Goal: Task Accomplishment & Management: Manage account settings

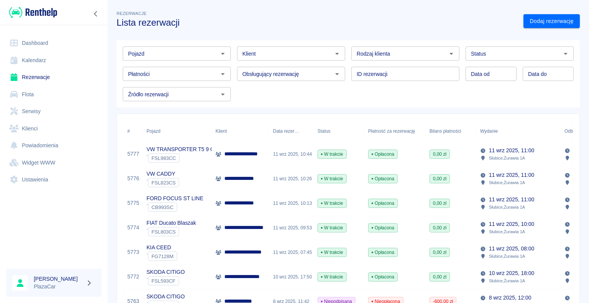
click at [222, 54] on icon "Otwórz" at bounding box center [222, 53] width 9 height 9
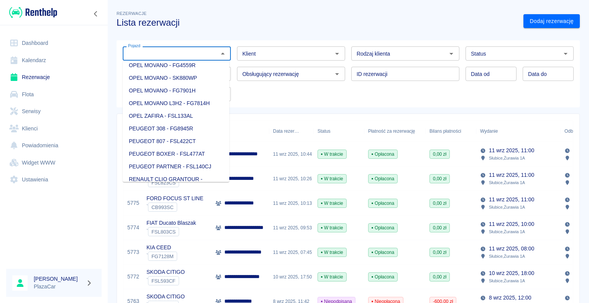
scroll to position [652, 0]
click at [176, 109] on li "OPEL ZAFIRA - FSL133AL" at bounding box center [176, 102] width 107 height 13
type input "OPEL ZAFIRA - FSL133AL"
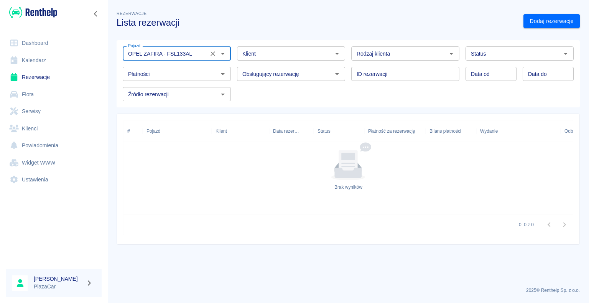
click at [566, 54] on icon "Otwórz" at bounding box center [565, 54] width 4 height 2
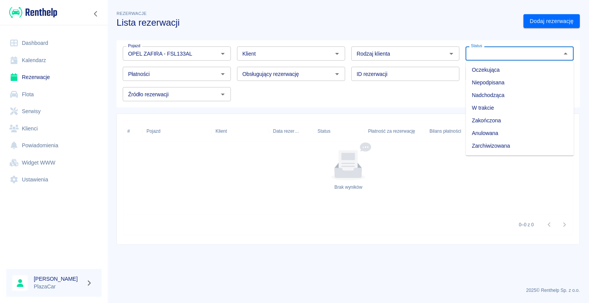
click at [514, 147] on li "Zarchiwizowana" at bounding box center [519, 146] width 108 height 13
type input "Zarchiwizowana"
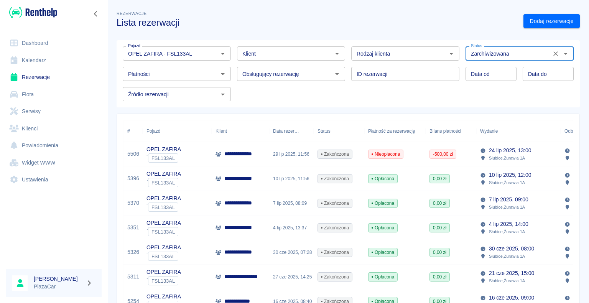
click at [245, 156] on p "**********" at bounding box center [242, 154] width 36 height 8
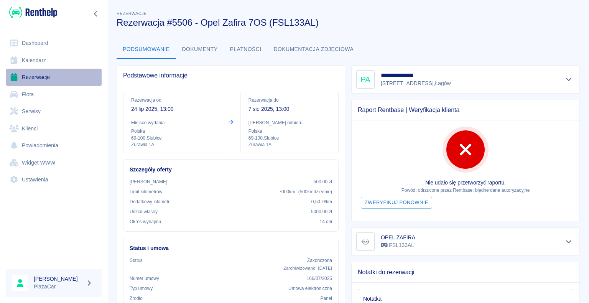
click at [30, 73] on link "Rezerwacje" at bounding box center [53, 77] width 95 height 17
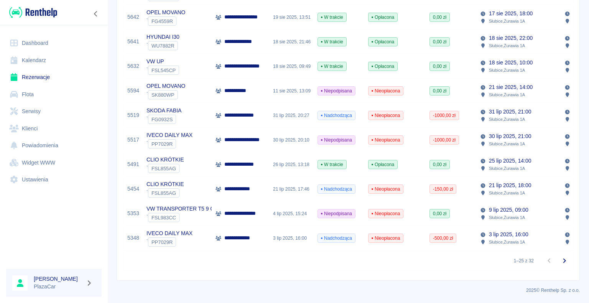
scroll to position [510, 0]
click at [560, 261] on icon "Przejdź do następnej strony" at bounding box center [564, 260] width 9 height 9
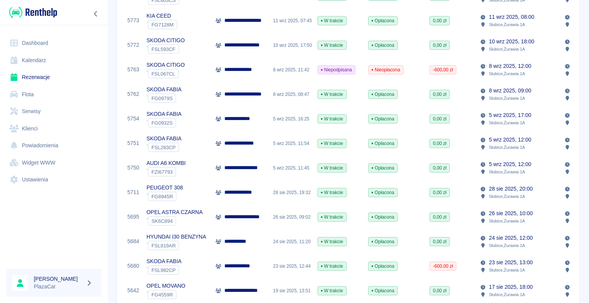
scroll to position [230, 0]
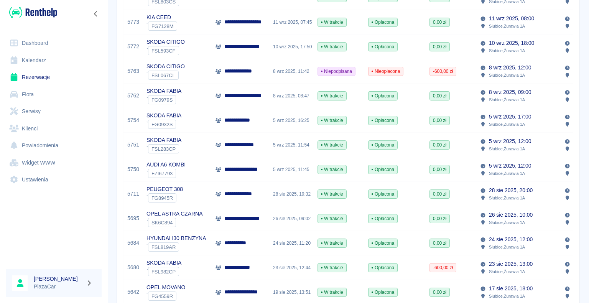
click at [59, 41] on link "Dashboard" at bounding box center [53, 42] width 95 height 17
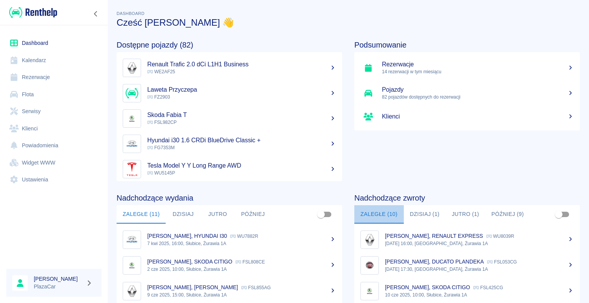
click at [376, 213] on button "Zaległe (10)" at bounding box center [378, 214] width 49 height 18
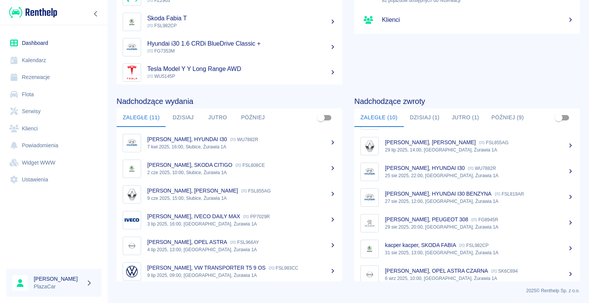
scroll to position [109, 0]
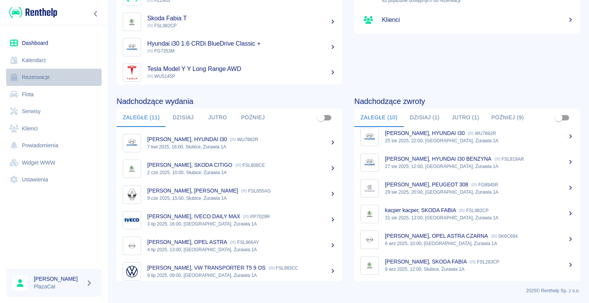
click at [40, 76] on link "Rezerwacje" at bounding box center [53, 77] width 95 height 17
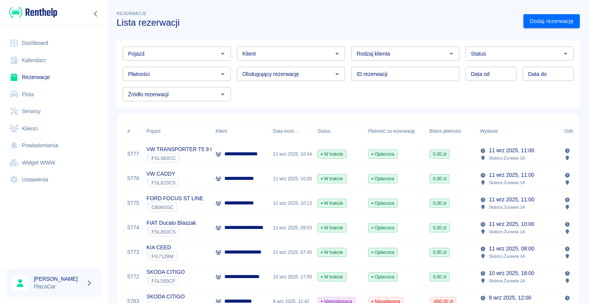
click at [563, 53] on icon "Otwórz" at bounding box center [565, 54] width 4 height 2
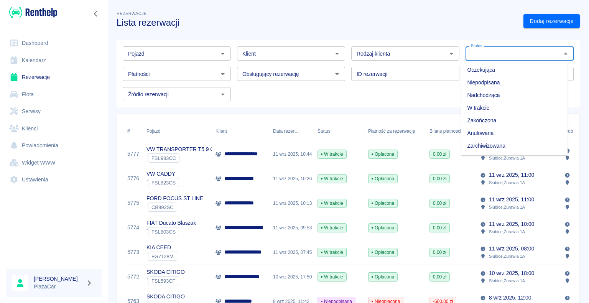
click at [512, 147] on li "Zarchiwizowana" at bounding box center [514, 146] width 107 height 13
type input "Zarchiwizowana"
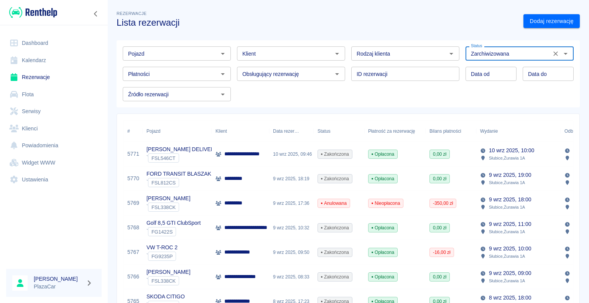
click at [220, 54] on icon "Otwórz" at bounding box center [222, 53] width 9 height 9
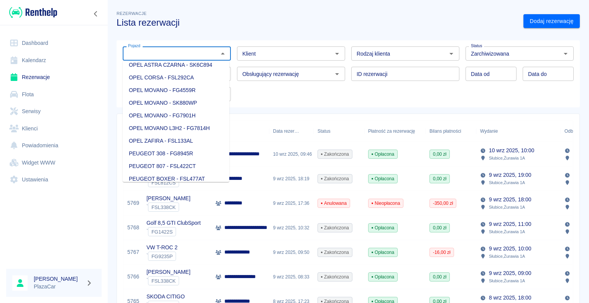
scroll to position [652, 0]
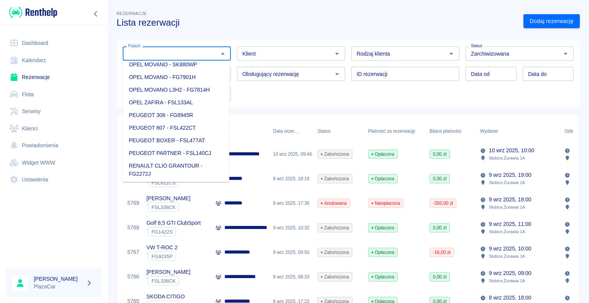
click at [172, 109] on li "OPEL ZAFIRA - FSL133AL" at bounding box center [176, 102] width 107 height 13
type input "OPEL ZAFIRA - FSL133AL"
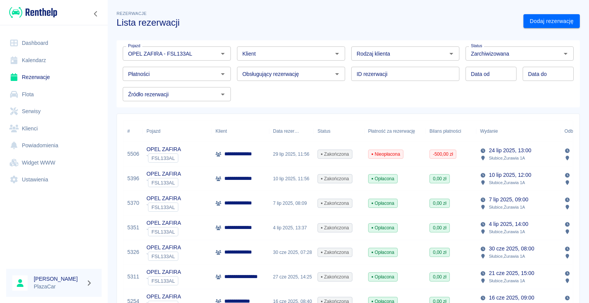
click at [494, 154] on p "Słubice , Żurawia 1A" at bounding box center [507, 157] width 36 height 7
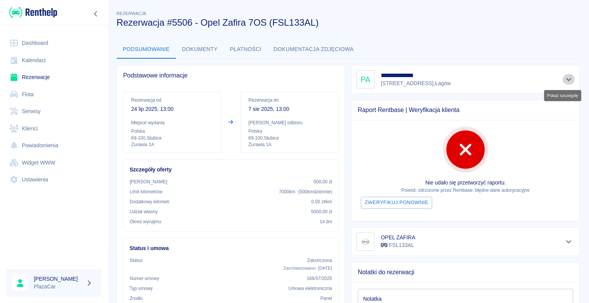
click at [564, 77] on icon "Pokaż szczegóły" at bounding box center [568, 79] width 9 height 7
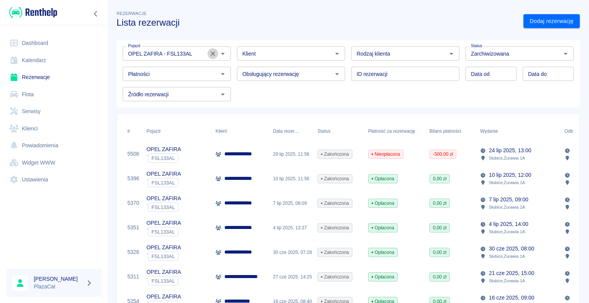
click at [210, 56] on icon "Wyczyść" at bounding box center [213, 54] width 8 height 8
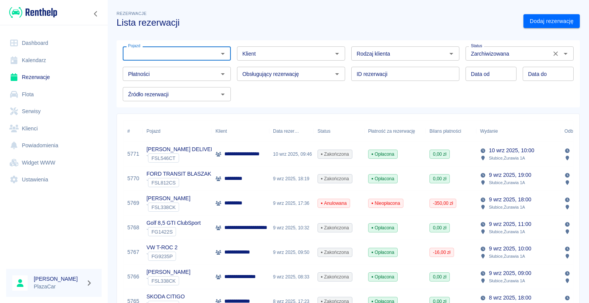
click at [552, 54] on icon "Wyczyść" at bounding box center [556, 54] width 8 height 8
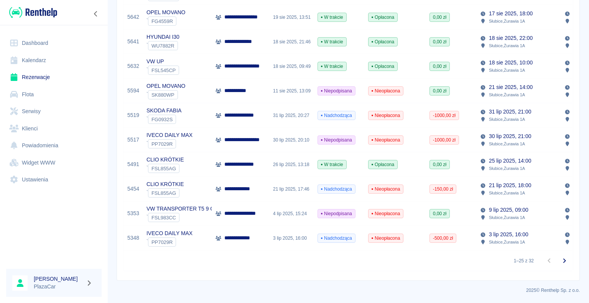
scroll to position [510, 0]
click at [563, 260] on icon "Przejdź do następnej strony" at bounding box center [564, 260] width 3 height 5
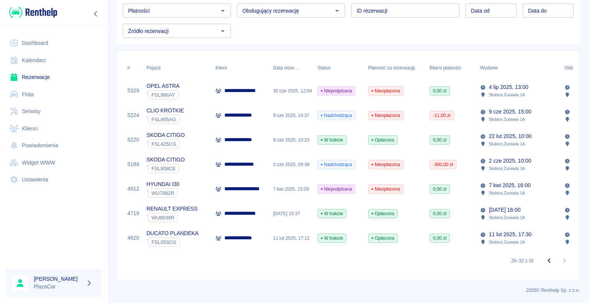
scroll to position [30, 0]
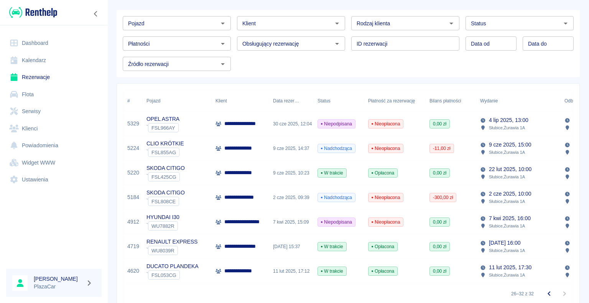
click at [563, 23] on icon "Otwórz" at bounding box center [565, 24] width 4 height 2
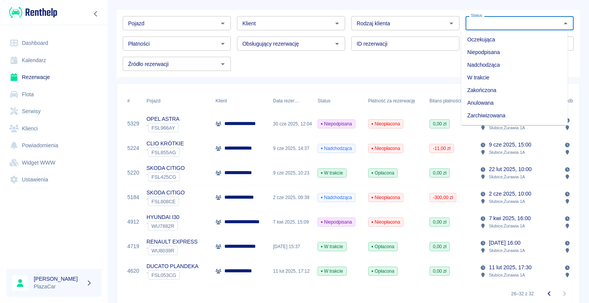
click at [527, 116] on li "Zarchiwizowana" at bounding box center [514, 115] width 107 height 13
type input "Zarchiwizowana"
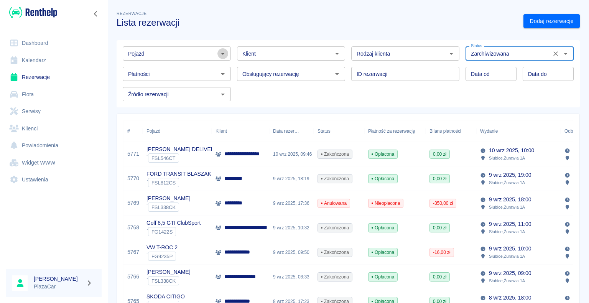
click at [221, 53] on icon "Otwórz" at bounding box center [223, 54] width 4 height 2
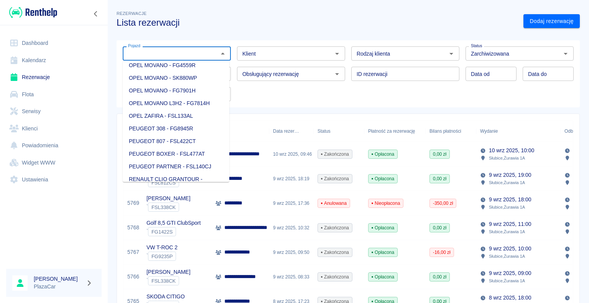
scroll to position [652, 0]
click at [176, 109] on li "OPEL ZAFIRA - FSL133AL" at bounding box center [176, 102] width 107 height 13
type input "OPEL ZAFIRA - FSL133AL"
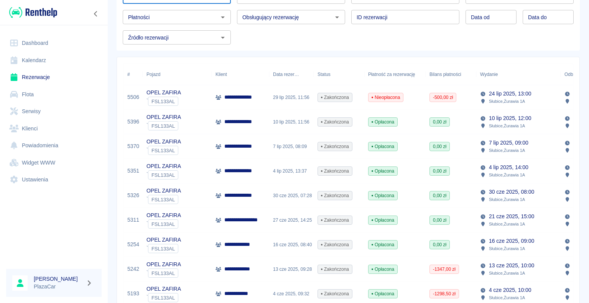
scroll to position [38, 0]
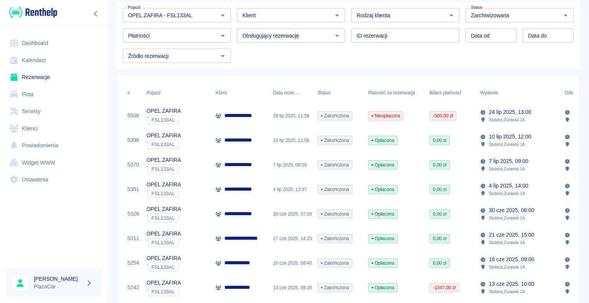
click at [281, 114] on div "29 lip 2025, 11:56" at bounding box center [291, 115] width 44 height 25
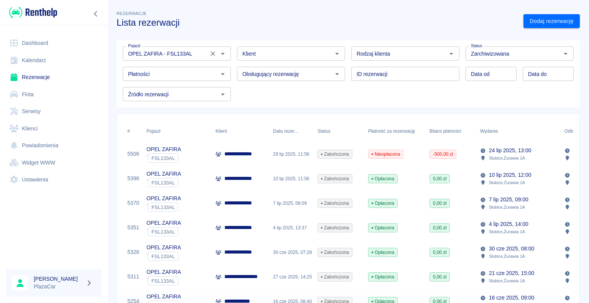
click at [221, 53] on icon "Otwórz" at bounding box center [223, 54] width 4 height 2
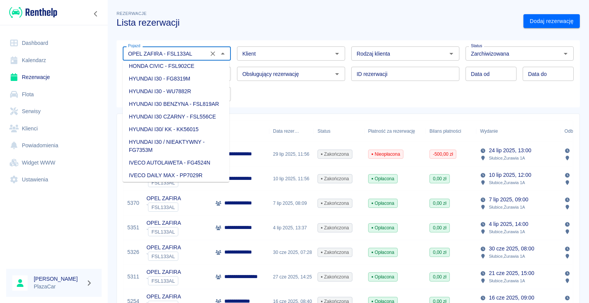
scroll to position [189, 0]
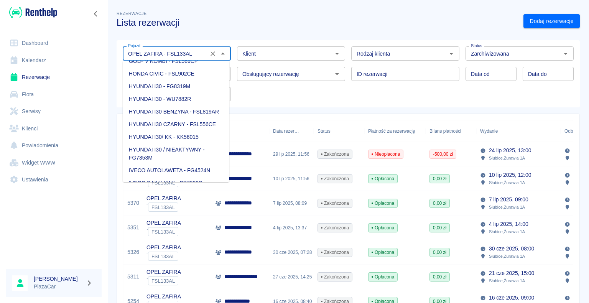
click at [198, 99] on li "HYUNDAI I30 - WU7882R" at bounding box center [176, 99] width 107 height 13
type input "HYUNDAI I30 - WU7882R"
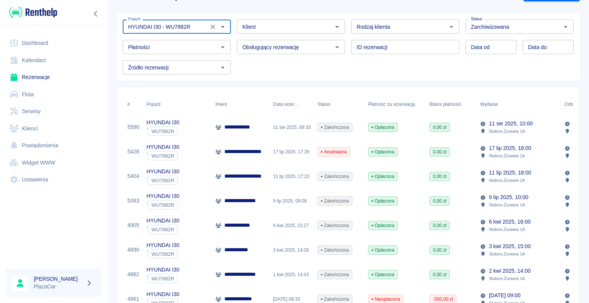
scroll to position [12, 0]
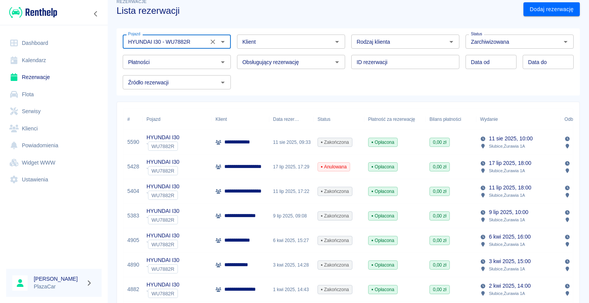
click at [290, 142] on div "11 sie 2025, 09:33" at bounding box center [291, 142] width 44 height 25
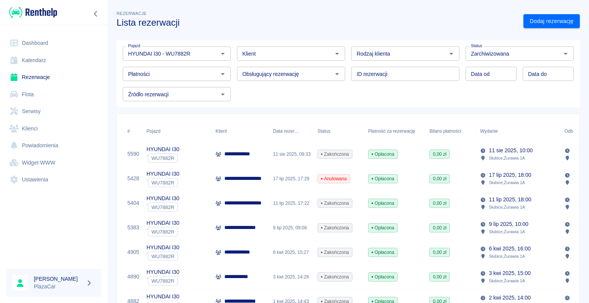
drag, startPoint x: 549, startPoint y: 53, endPoint x: 539, endPoint y: 63, distance: 14.6
click at [553, 53] on icon "Wyczyść" at bounding box center [555, 53] width 5 height 5
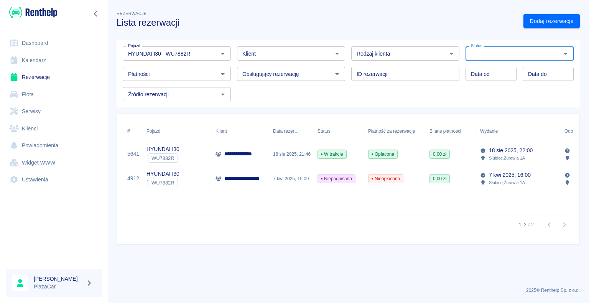
click at [268, 154] on div "**********" at bounding box center [240, 154] width 57 height 25
click at [212, 54] on icon "Wyczyść" at bounding box center [212, 53] width 5 height 5
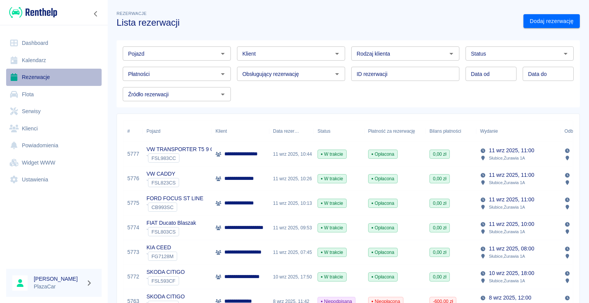
click at [43, 73] on link "Rezerwacje" at bounding box center [53, 77] width 95 height 17
click at [278, 209] on div "11 wrz 2025, 10:13" at bounding box center [291, 203] width 44 height 25
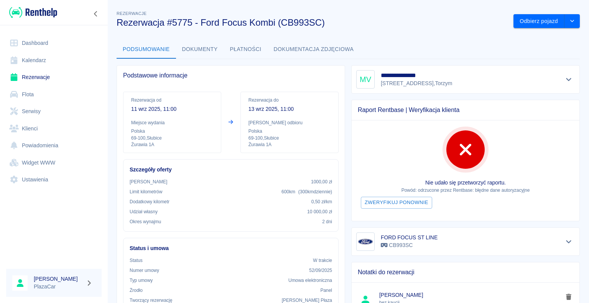
click at [42, 75] on link "Rezerwacje" at bounding box center [53, 77] width 95 height 17
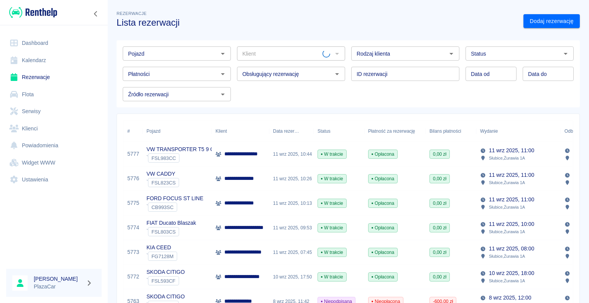
click at [287, 176] on div "11 wrz 2025, 10:26" at bounding box center [291, 178] width 44 height 25
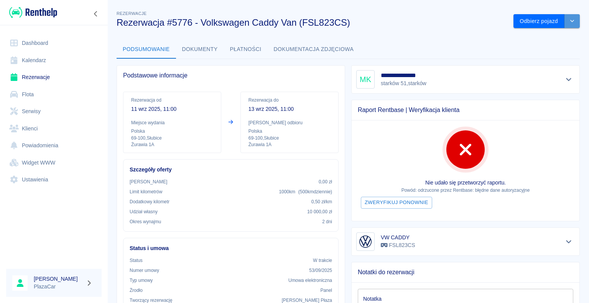
click at [569, 21] on icon "drop-down" at bounding box center [572, 20] width 6 height 5
click at [538, 48] on li "Anuluj rezerwację" at bounding box center [541, 50] width 60 height 13
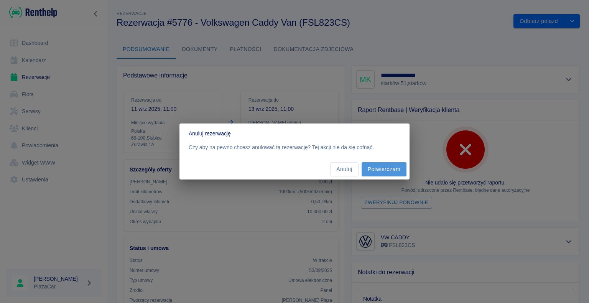
click at [384, 169] on button "Potwierdzam" at bounding box center [383, 169] width 45 height 14
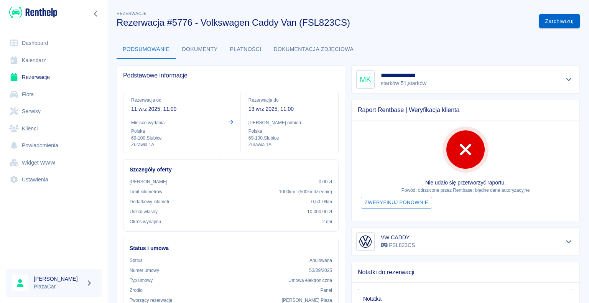
click at [553, 19] on button "Zarchiwizuj" at bounding box center [559, 21] width 41 height 14
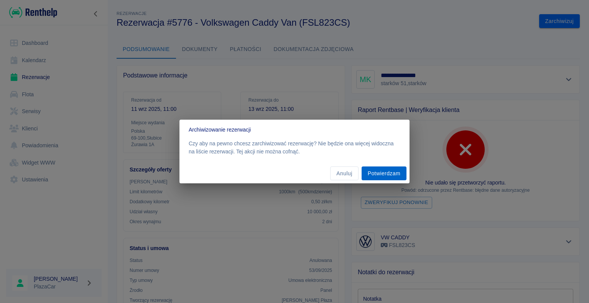
click at [382, 172] on button "Potwierdzam" at bounding box center [383, 173] width 45 height 14
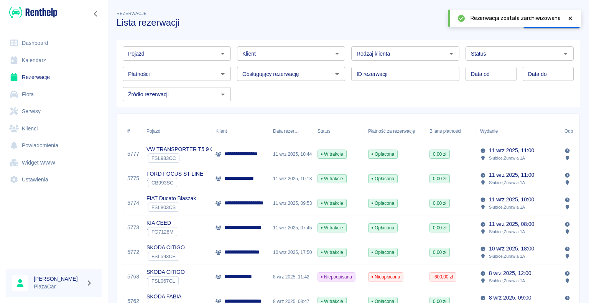
click at [336, 54] on icon "Otwórz" at bounding box center [336, 53] width 9 height 9
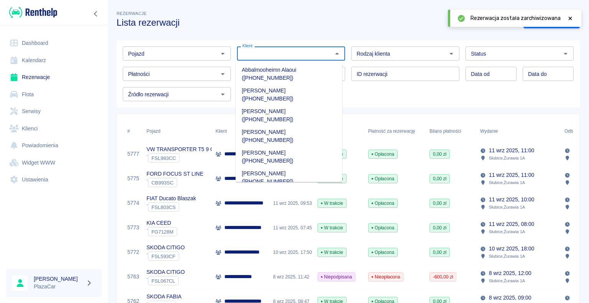
click at [447, 52] on icon "Otwórz" at bounding box center [451, 53] width 9 height 9
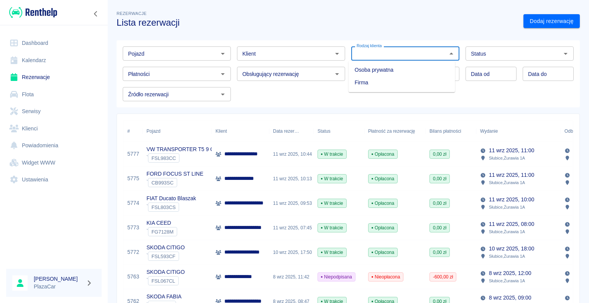
click at [425, 68] on li "Osoba prywatna" at bounding box center [401, 70] width 107 height 13
type input "Osoba prywatna"
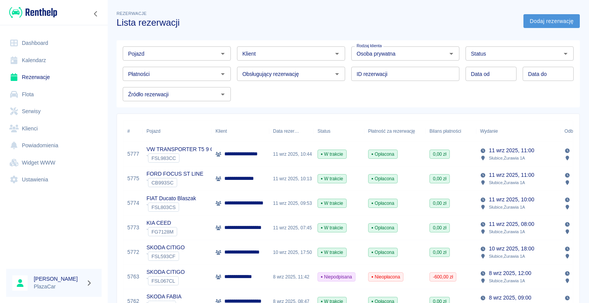
click at [531, 21] on link "Dodaj rezerwację" at bounding box center [551, 21] width 56 height 14
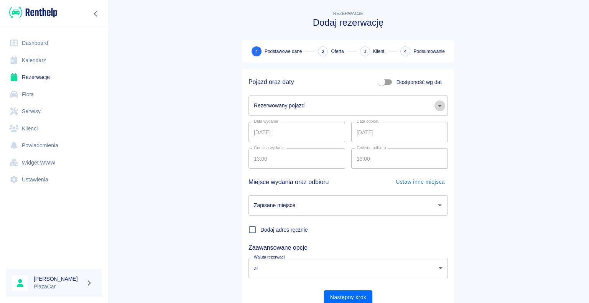
click at [435, 106] on icon "Otwórz" at bounding box center [439, 105] width 9 height 9
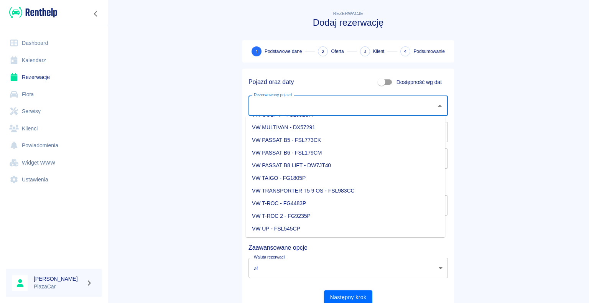
scroll to position [997, 0]
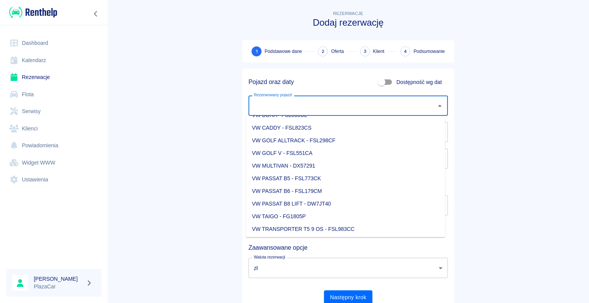
click at [314, 126] on li "VW CADDY - FSL823CS" at bounding box center [345, 128] width 199 height 13
type input "VW CADDY - FSL823CS"
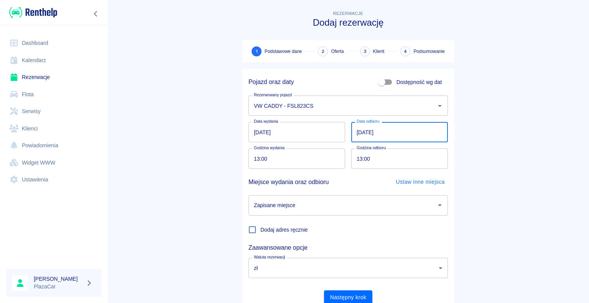
click at [361, 131] on input "12.09.2025" at bounding box center [399, 132] width 97 height 20
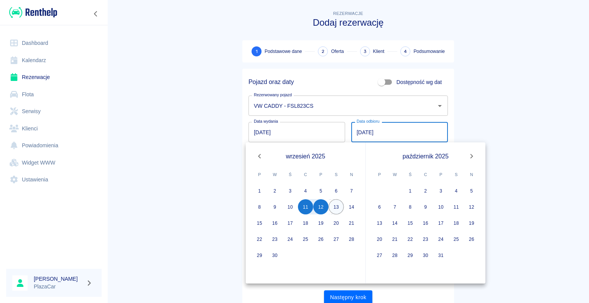
click at [336, 206] on button "13" at bounding box center [335, 206] width 15 height 15
type input "13.09.2025"
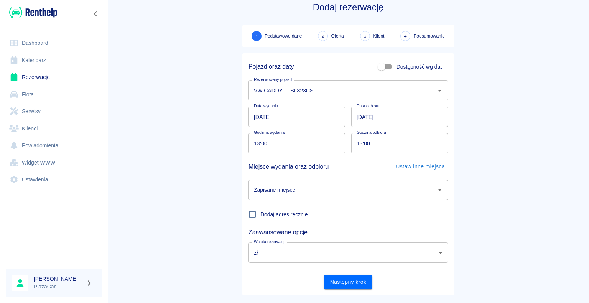
scroll to position [30, 0]
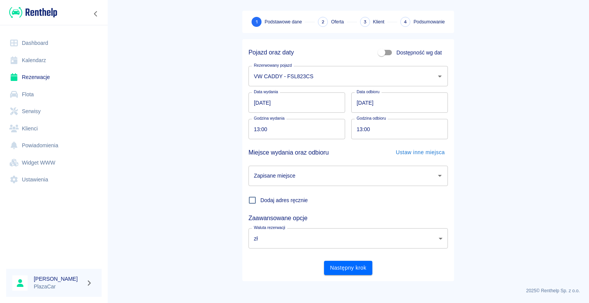
click at [256, 127] on input "13:00" at bounding box center [293, 129] width 91 height 20
type input "10:00"
click at [360, 128] on input "13:00" at bounding box center [396, 129] width 91 height 20
click at [435, 176] on icon "Otwórz" at bounding box center [439, 175] width 9 height 9
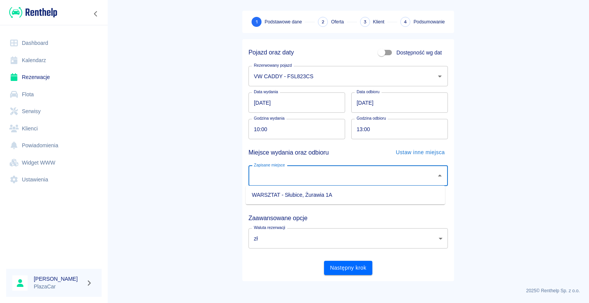
click at [376, 193] on li "WARSZTAT - Słubice, Żurawia 1A" at bounding box center [345, 195] width 199 height 13
type input "WARSZTAT - Słubice, Żurawia 1A"
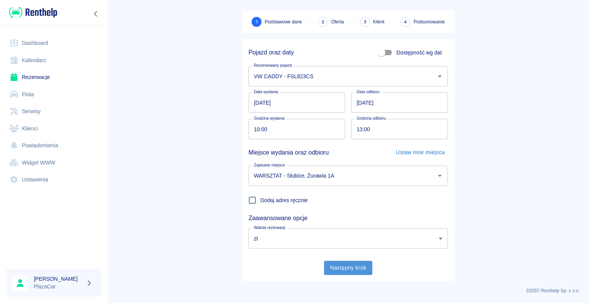
click at [345, 266] on button "Następny krok" at bounding box center [348, 268] width 49 height 14
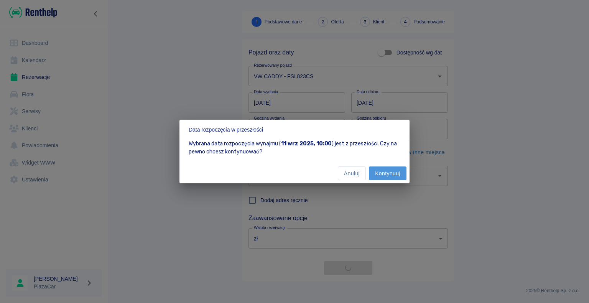
click at [385, 171] on button "Kontynuuj" at bounding box center [388, 173] width 38 height 14
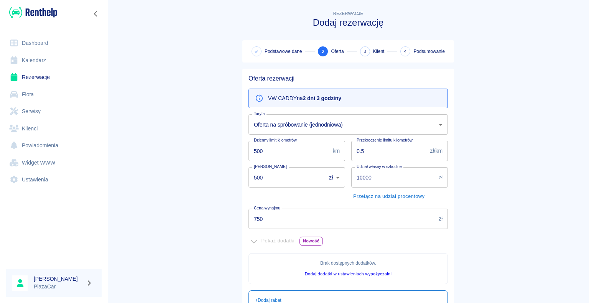
click at [259, 217] on input "750" at bounding box center [341, 219] width 187 height 20
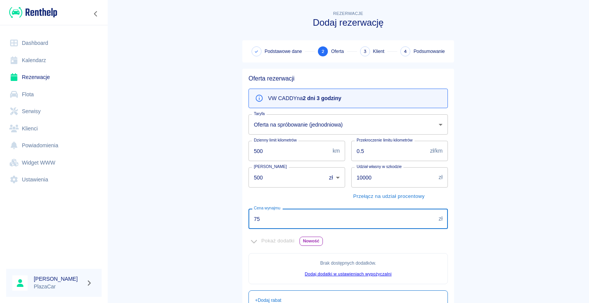
type input "7"
type input "6"
type input "2"
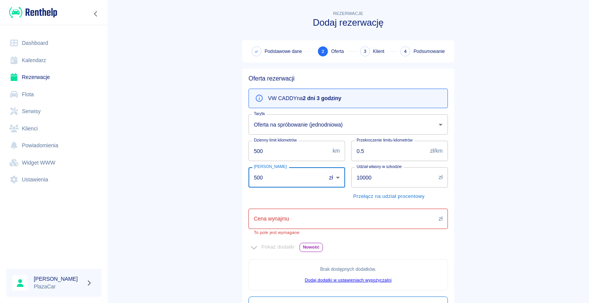
click at [260, 172] on input "500" at bounding box center [284, 177] width 72 height 20
type input "5"
type input "0000"
click at [262, 216] on input "Cena wynajmu" at bounding box center [341, 219] width 187 height 20
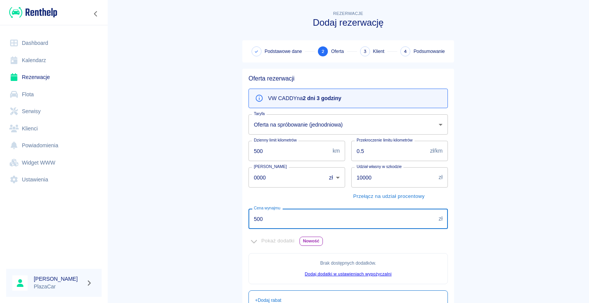
type input "500"
click at [210, 228] on main "Rezerwacje Dodaj rezerwację Podstawowe dane 2 Oferta 3 Klient 4 Podsumowanie Of…" at bounding box center [347, 214] width 481 height 411
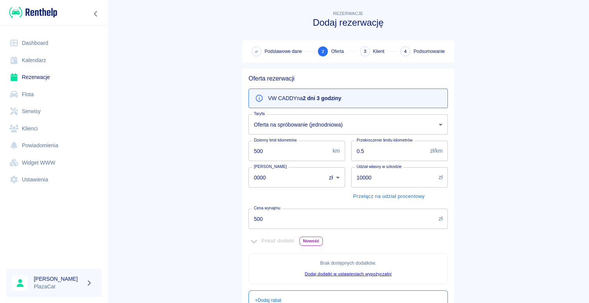
scroll to position [139, 0]
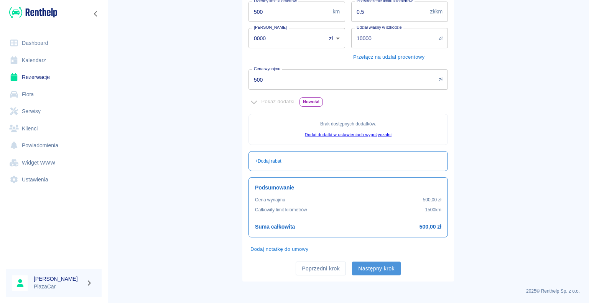
click at [373, 266] on button "Następny krok" at bounding box center [376, 268] width 49 height 14
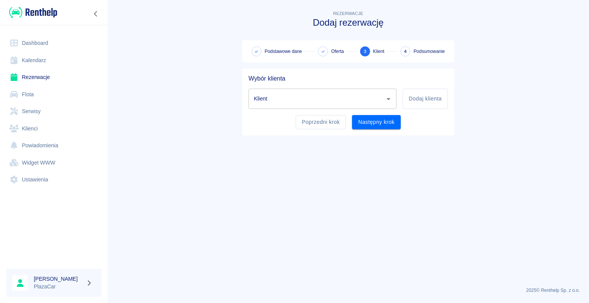
click at [277, 102] on input "Klient" at bounding box center [317, 98] width 130 height 13
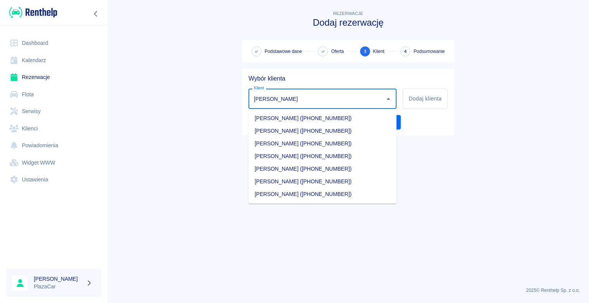
click at [319, 182] on li "Marek Kozłowski (+48501849596)" at bounding box center [322, 181] width 148 height 13
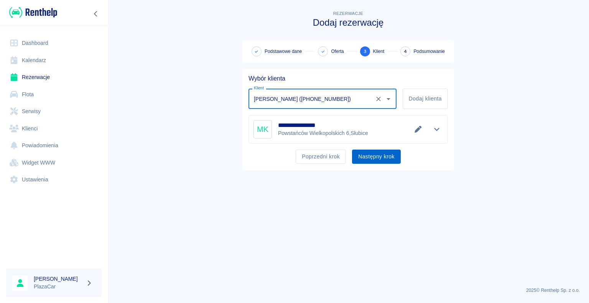
type input "Marek Kozłowski (+48501849596)"
click at [368, 155] on button "Następny krok" at bounding box center [376, 156] width 49 height 14
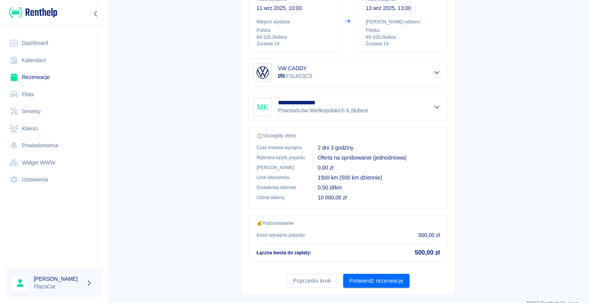
scroll to position [109, 0]
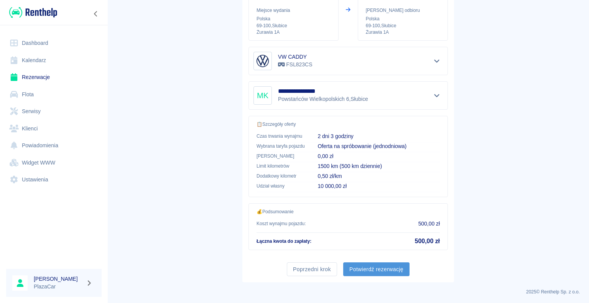
click at [371, 268] on button "Potwierdź rezerwację" at bounding box center [376, 269] width 66 height 14
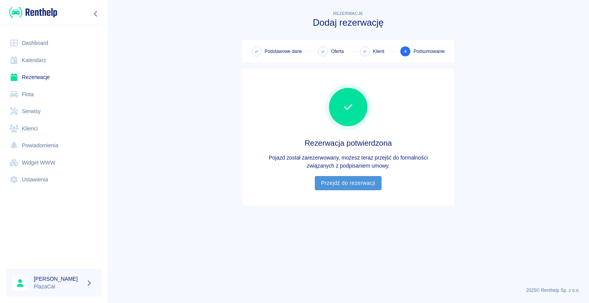
click at [351, 183] on link "Przejdź do rezerwacji" at bounding box center [348, 183] width 66 height 14
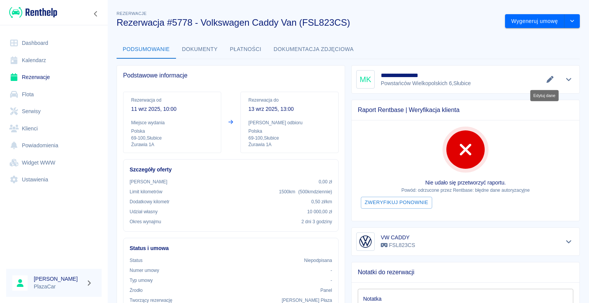
click at [545, 76] on icon "Edytuj dane" at bounding box center [549, 79] width 9 height 7
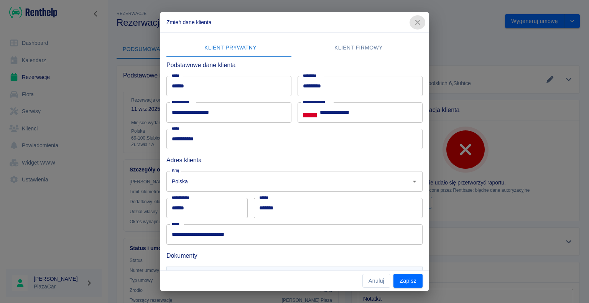
click at [420, 20] on icon "button" at bounding box center [417, 22] width 10 height 8
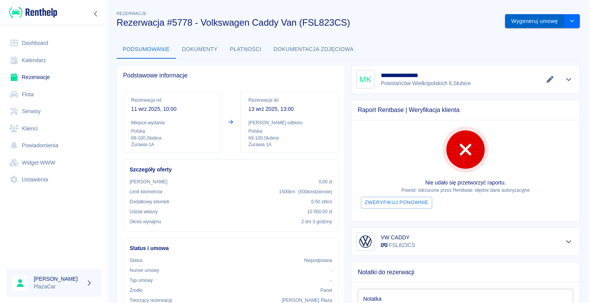
click at [518, 20] on button "Wygeneruj umowę" at bounding box center [534, 21] width 59 height 14
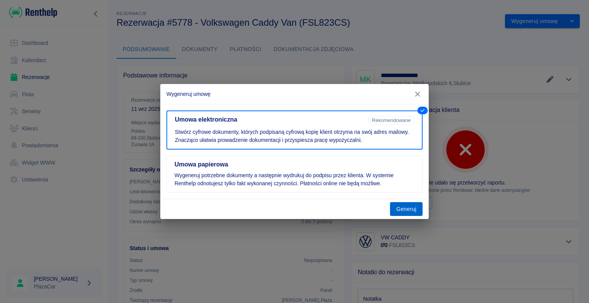
click at [401, 209] on button "Generuj" at bounding box center [406, 209] width 33 height 14
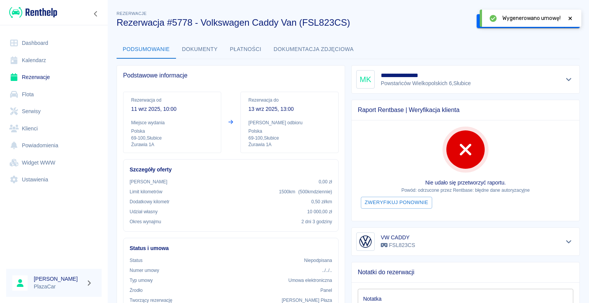
click at [570, 17] on icon at bounding box center [569, 18] width 7 height 5
click at [519, 22] on button "Podpisz umowę elektroniczną" at bounding box center [520, 21] width 88 height 14
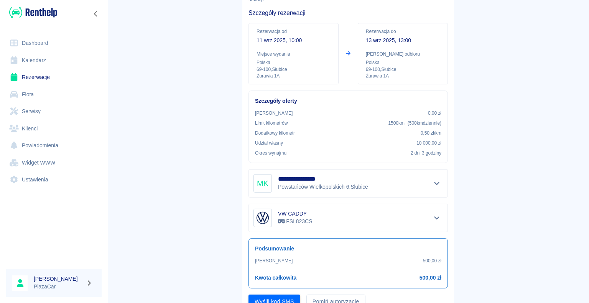
scroll to position [90, 0]
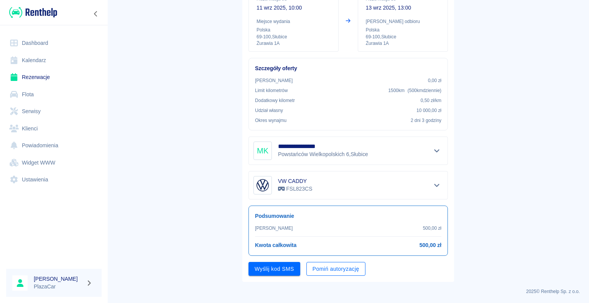
click at [318, 264] on button "Pomiń autoryzację" at bounding box center [335, 269] width 59 height 14
click at [274, 268] on button "Podpisz umowę" at bounding box center [274, 269] width 52 height 14
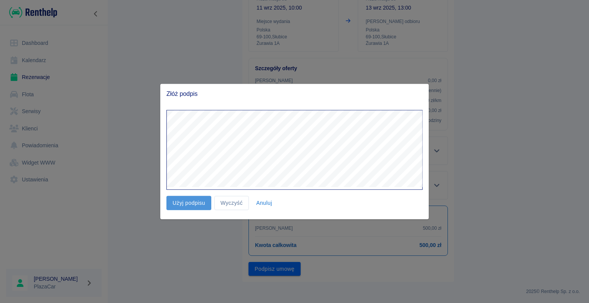
click at [193, 200] on button "Użyj podpisu" at bounding box center [188, 203] width 45 height 14
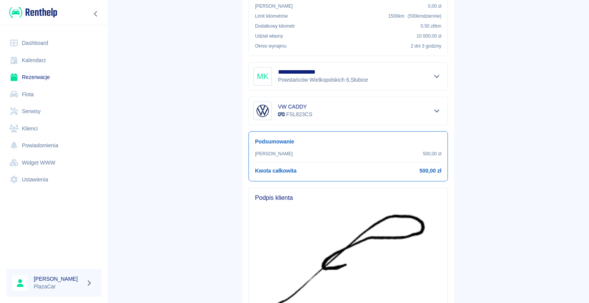
scroll to position [247, 0]
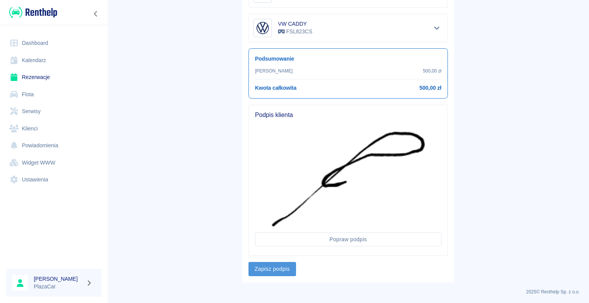
click at [267, 266] on button "Zapisz podpis" at bounding box center [272, 269] width 48 height 14
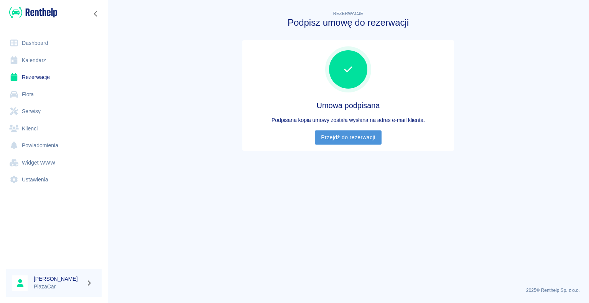
click at [350, 136] on link "Przejdź do rezerwacji" at bounding box center [348, 137] width 66 height 14
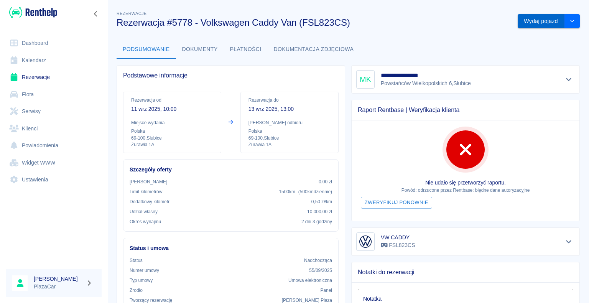
click at [530, 21] on button "Wydaj pojazd" at bounding box center [540, 21] width 47 height 14
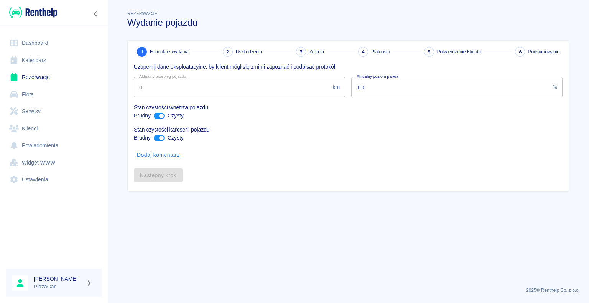
type input "197447"
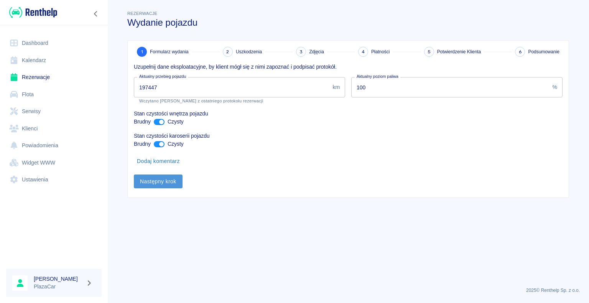
click at [150, 181] on button "Następny krok" at bounding box center [158, 181] width 49 height 14
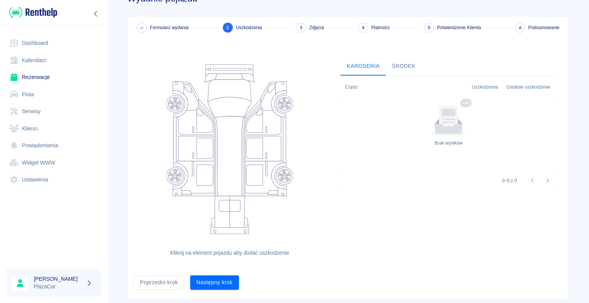
scroll to position [42, 0]
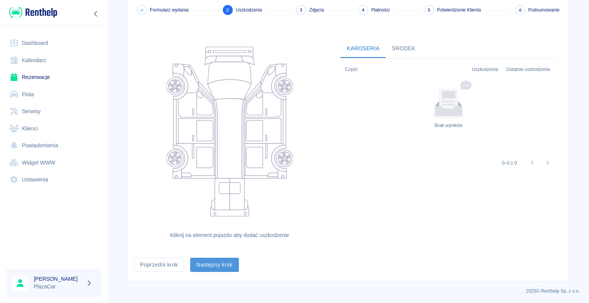
click at [210, 264] on button "Następny krok" at bounding box center [214, 265] width 49 height 14
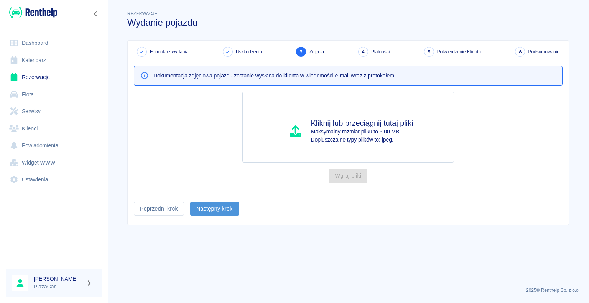
click at [210, 205] on button "Następny krok" at bounding box center [214, 209] width 49 height 14
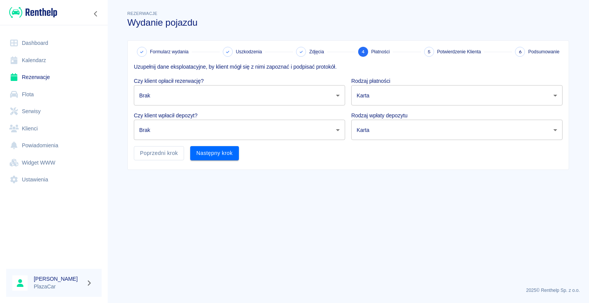
click at [338, 94] on body "Używamy plików Cookies, by zapewnić Ci najlepsze możliwe doświadczenie. Aby dow…" at bounding box center [294, 151] width 589 height 303
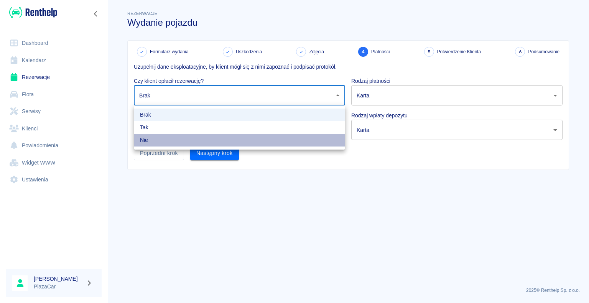
click at [328, 138] on li "Nie" at bounding box center [239, 140] width 211 height 13
type input "false"
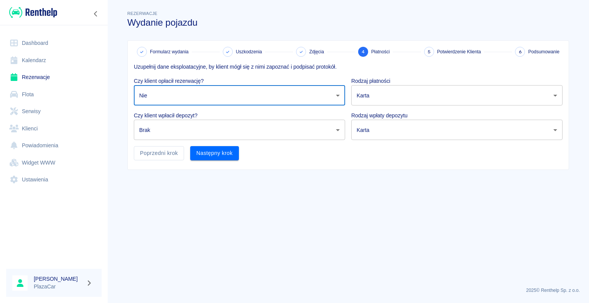
click at [337, 129] on body "Używamy plików Cookies, by zapewnić Ci najlepsze możliwe doświadczenie. Aby dow…" at bounding box center [294, 151] width 589 height 303
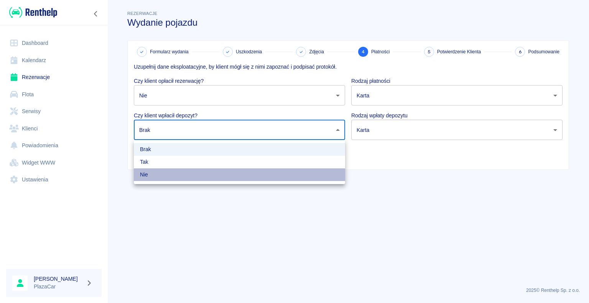
click at [317, 174] on li "Nie" at bounding box center [239, 174] width 211 height 13
type input "false"
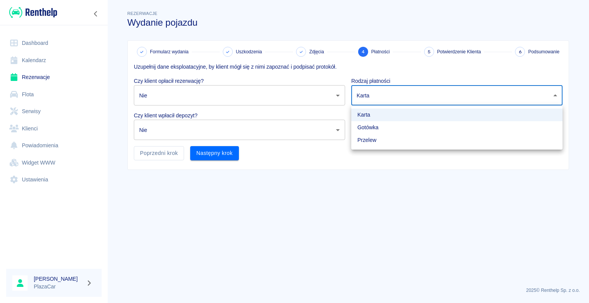
click at [554, 94] on body "Używamy plików Cookies, by zapewnić Ci najlepsze możliwe doświadczenie. Aby dow…" at bounding box center [294, 151] width 589 height 303
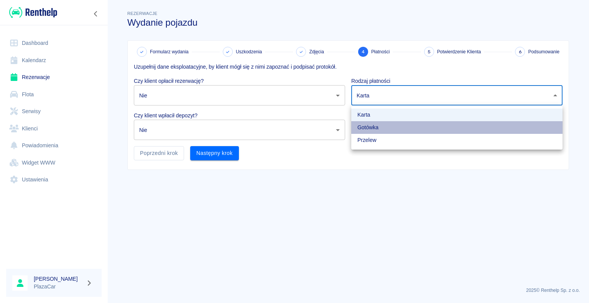
click at [493, 126] on li "Gotówka" at bounding box center [456, 127] width 211 height 13
type input "cash"
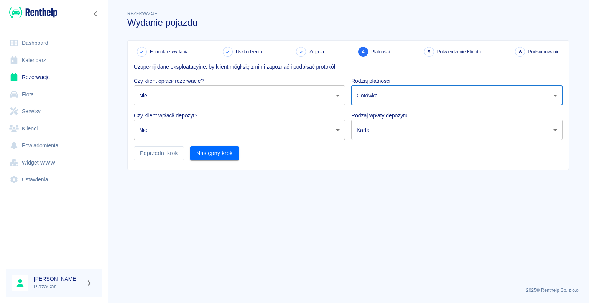
click at [556, 129] on body "Używamy plików Cookies, by zapewnić Ci najlepsze możliwe doświadczenie. Aby dow…" at bounding box center [294, 151] width 589 height 303
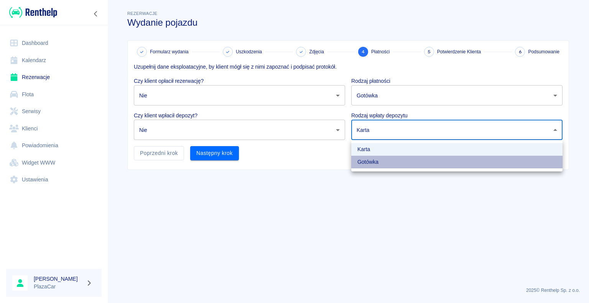
click at [488, 163] on li "Gotówka" at bounding box center [456, 162] width 211 height 13
type input "cash"
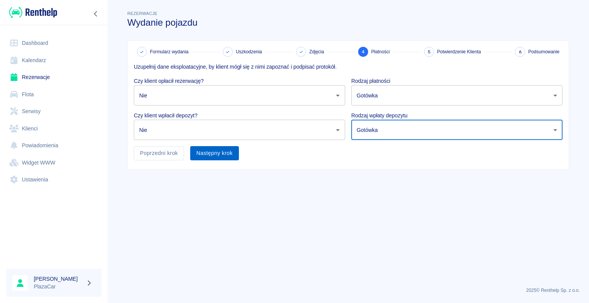
click at [215, 153] on button "Następny krok" at bounding box center [214, 153] width 49 height 14
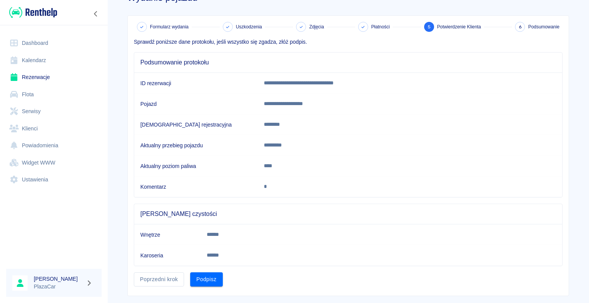
scroll to position [38, 0]
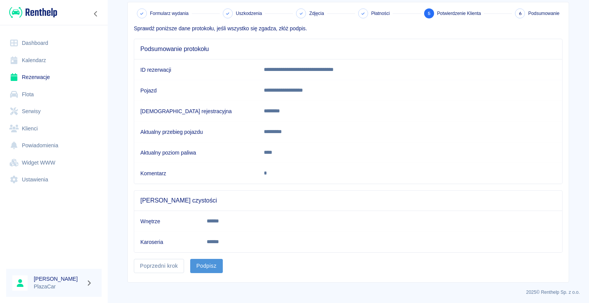
click at [207, 260] on button "Podpisz" at bounding box center [206, 266] width 33 height 14
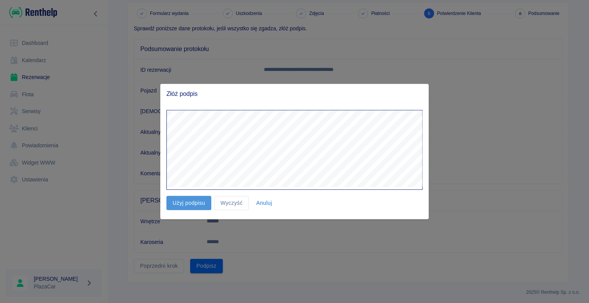
click at [190, 200] on button "Użyj podpisu" at bounding box center [188, 203] width 45 height 14
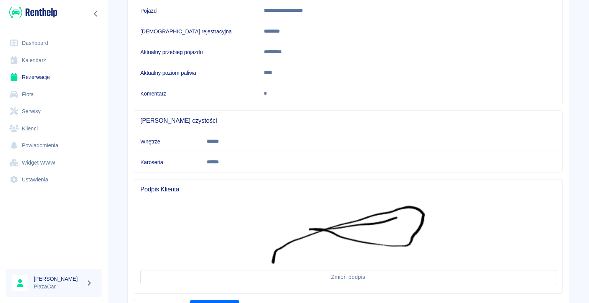
scroll to position [159, 0]
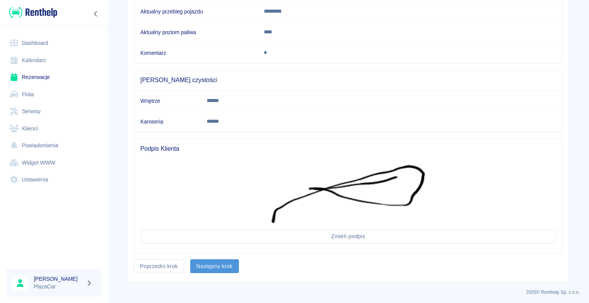
click at [205, 263] on button "Następny krok" at bounding box center [214, 266] width 49 height 14
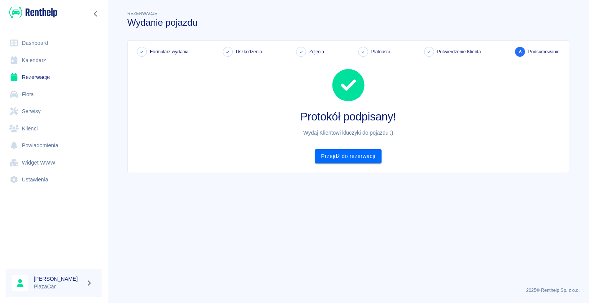
scroll to position [0, 0]
click at [343, 158] on link "Przejdź do rezerwacji" at bounding box center [348, 156] width 66 height 14
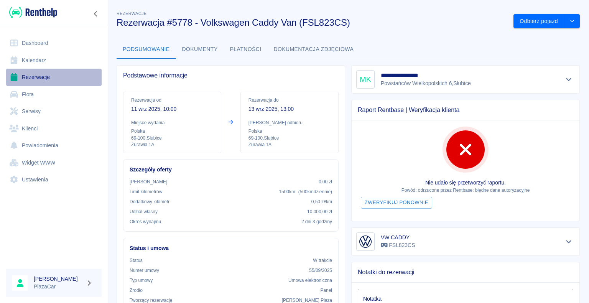
click at [34, 76] on link "Rezerwacje" at bounding box center [53, 77] width 95 height 17
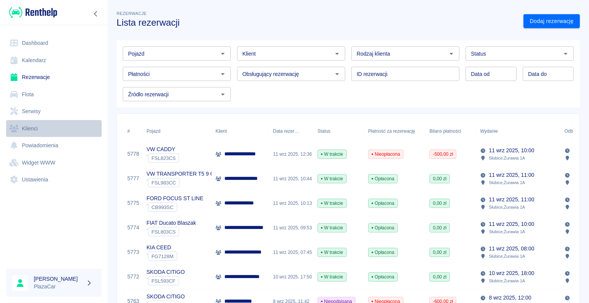
click at [31, 129] on link "Klienci" at bounding box center [53, 128] width 95 height 17
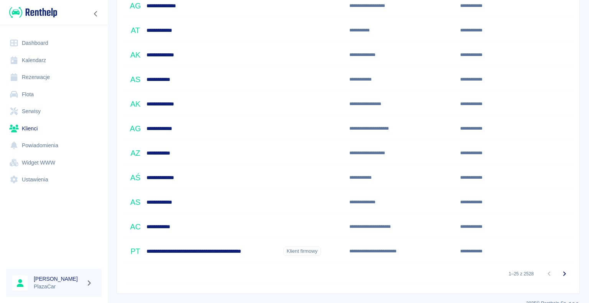
scroll to position [484, 0]
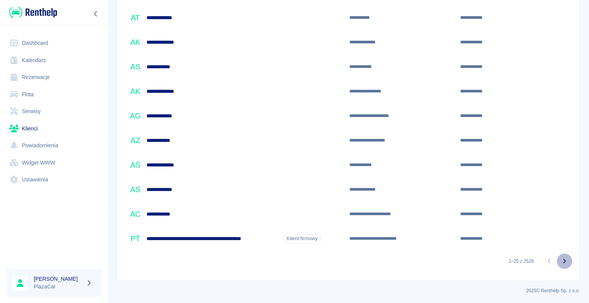
click at [560, 262] on icon "Przejdź do następnej strony" at bounding box center [564, 260] width 9 height 9
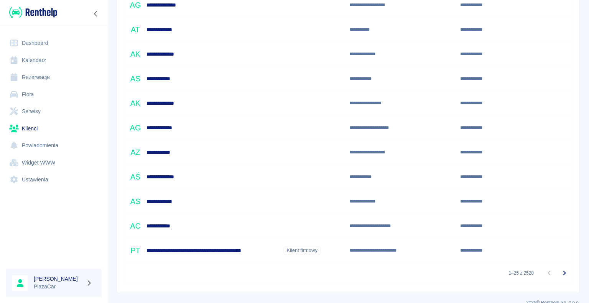
scroll to position [484, 0]
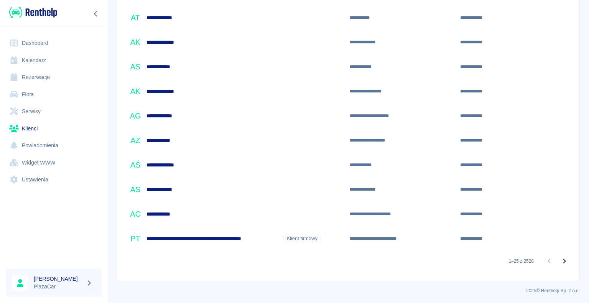
click at [563, 260] on icon "Przejdź do następnej strony" at bounding box center [564, 261] width 3 height 5
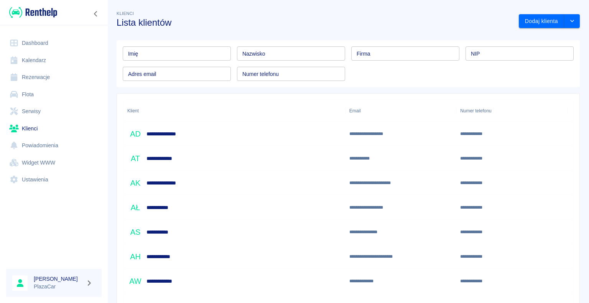
click at [282, 51] on input "Nazwisko" at bounding box center [291, 53] width 108 height 14
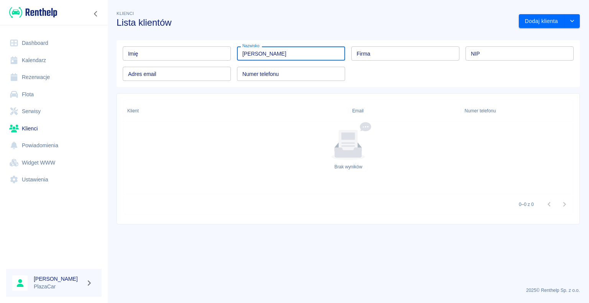
type input "kozłowski"
click at [141, 56] on input "Imię" at bounding box center [177, 53] width 108 height 14
click at [213, 10] on div "Klienci Lista klientów" at bounding box center [311, 15] width 402 height 25
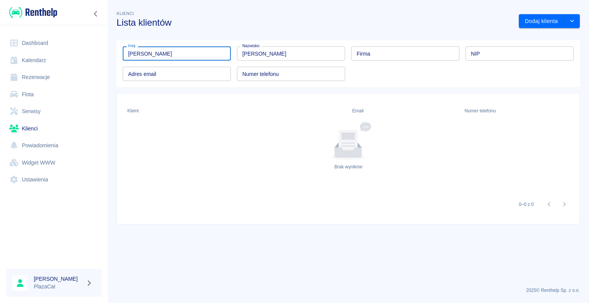
click at [143, 54] on input "marek" at bounding box center [177, 53] width 108 height 14
type input "m"
click at [245, 23] on h3 "Lista klientów" at bounding box center [315, 22] width 396 height 11
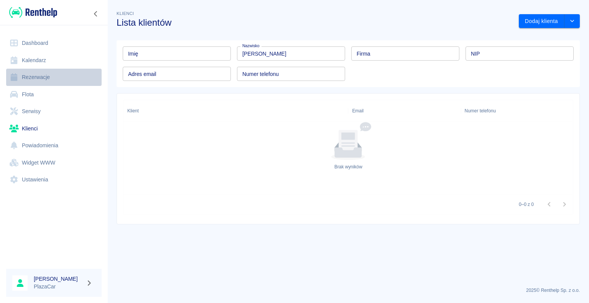
click at [37, 77] on link "Rezerwacje" at bounding box center [53, 77] width 95 height 17
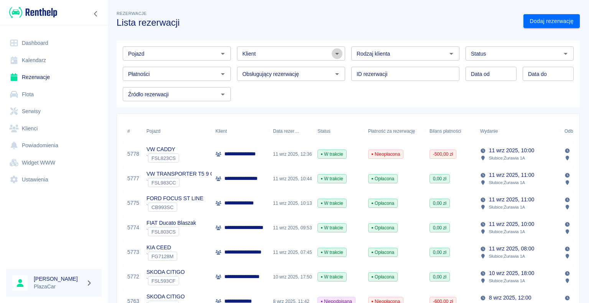
click at [335, 54] on icon "Otwórz" at bounding box center [336, 53] width 9 height 9
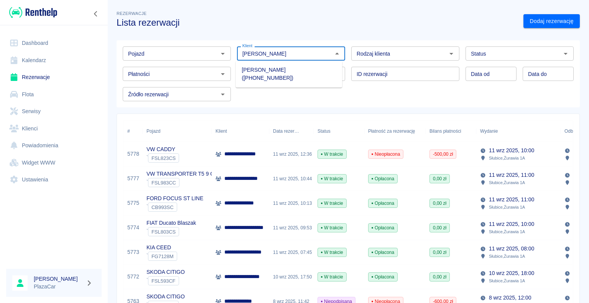
type input "marek koz"
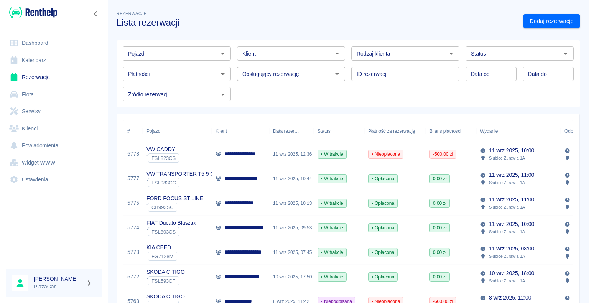
click at [288, 152] on div "11 wrz 2025, 12:36" at bounding box center [291, 154] width 44 height 25
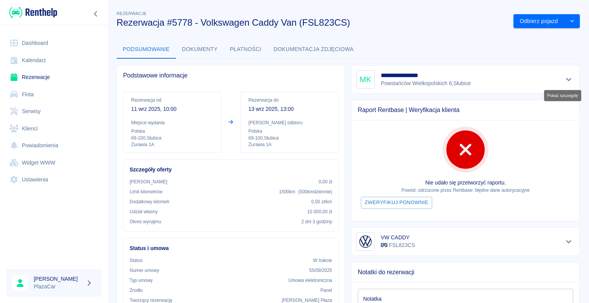
click at [564, 77] on icon "Pokaż szczegóły" at bounding box center [568, 79] width 9 height 7
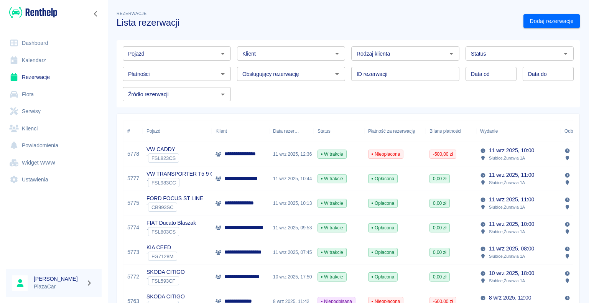
click at [449, 53] on icon "Otwórz" at bounding box center [451, 54] width 4 height 2
click at [334, 51] on icon "Otwórz" at bounding box center [336, 53] width 9 height 9
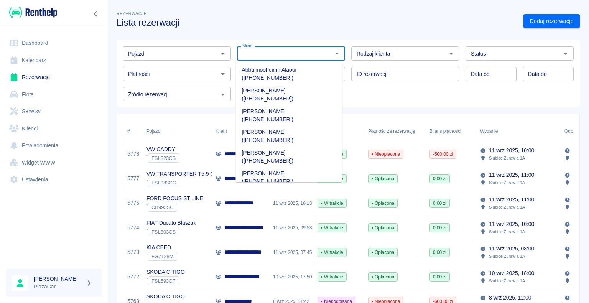
click at [281, 54] on input "Klient" at bounding box center [284, 54] width 91 height 10
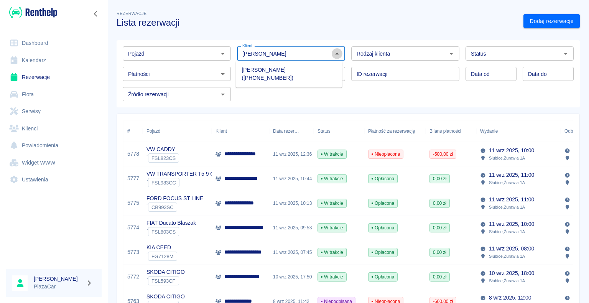
click at [335, 54] on icon "Zamknij" at bounding box center [337, 54] width 4 height 2
click at [332, 54] on icon "Otwórz" at bounding box center [336, 53] width 9 height 9
click at [328, 80] on div "Obsługujący rezerwację" at bounding box center [291, 74] width 108 height 14
type input "marek kozłowski"
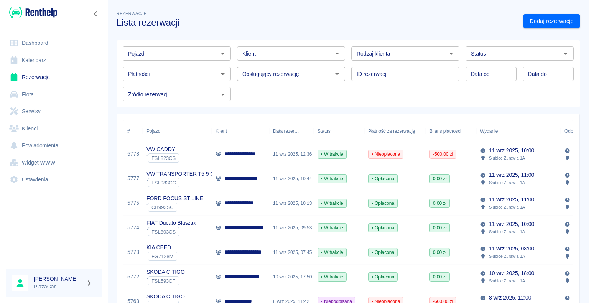
click at [290, 25] on h3 "Lista rezerwacji" at bounding box center [317, 22] width 401 height 11
click at [563, 53] on icon "Otwórz" at bounding box center [565, 54] width 4 height 2
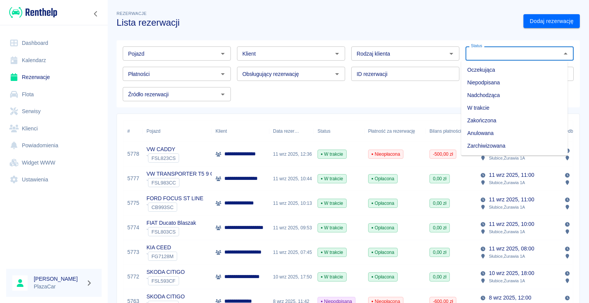
click at [528, 145] on li "Zarchiwizowana" at bounding box center [514, 146] width 107 height 13
type input "Zarchiwizowana"
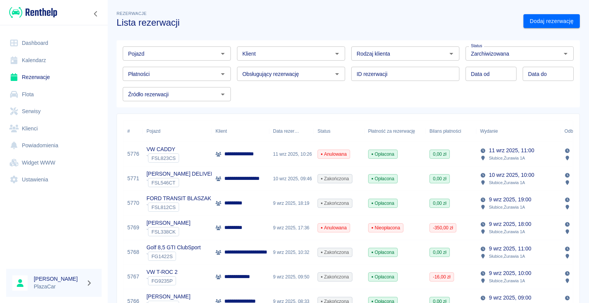
click at [302, 153] on div "11 wrz 2025, 10:26" at bounding box center [291, 154] width 44 height 25
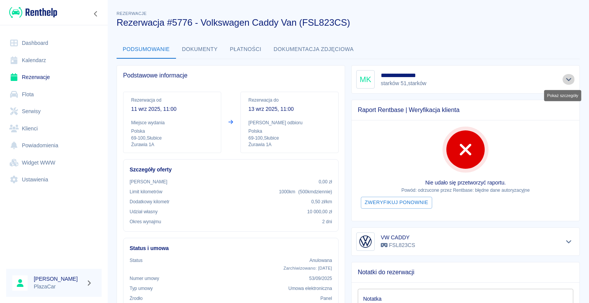
click at [566, 80] on icon "Pokaż szczegóły" at bounding box center [568, 79] width 5 height 3
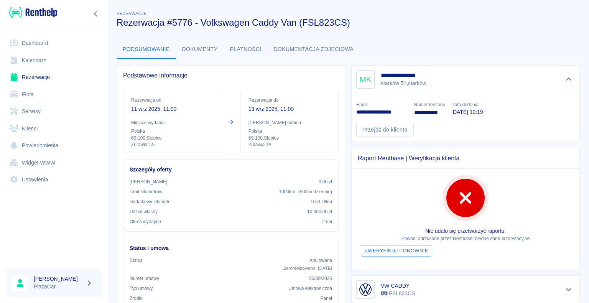
drag, startPoint x: 524, startPoint y: 51, endPoint x: 469, endPoint y: 33, distance: 58.1
click at [469, 33] on div "**********" at bounding box center [347, 284] width 481 height 562
click at [26, 127] on link "Klienci" at bounding box center [53, 128] width 95 height 17
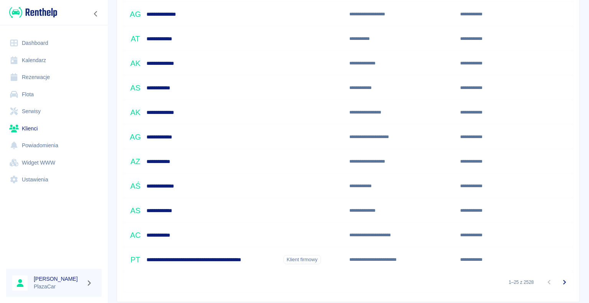
scroll to position [484, 0]
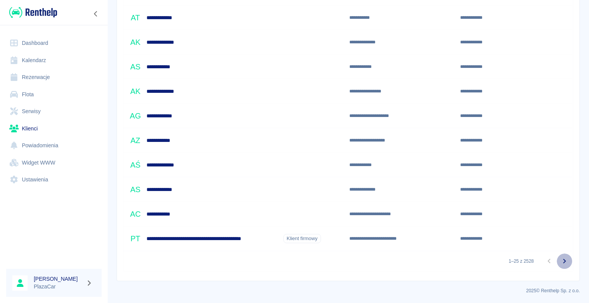
click at [563, 259] on icon "Przejdź do następnej strony" at bounding box center [564, 261] width 3 height 5
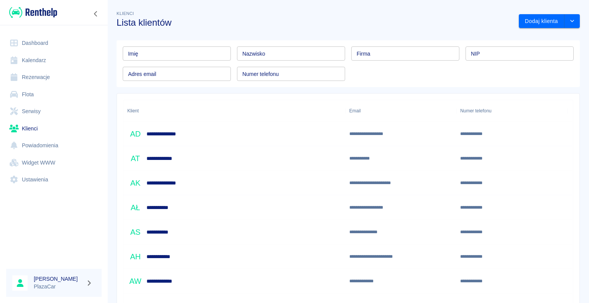
click at [262, 54] on input "Nazwisko" at bounding box center [291, 53] width 108 height 14
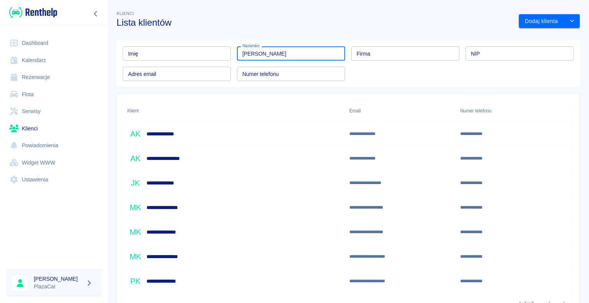
scroll to position [38, 0]
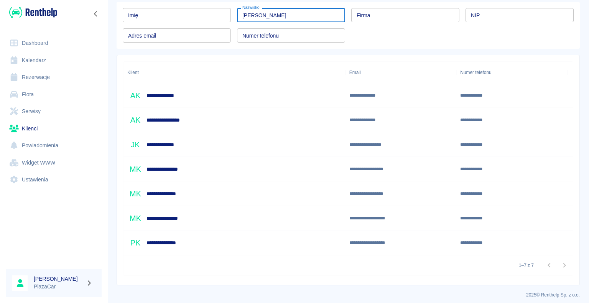
type input "kozłowski"
click at [362, 216] on div "**********" at bounding box center [370, 218] width 43 height 7
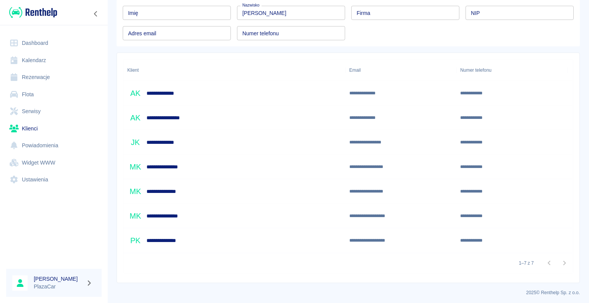
scroll to position [43, 0]
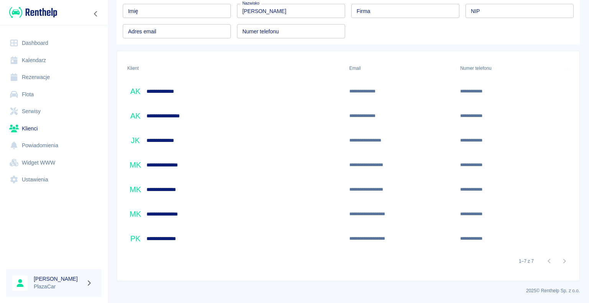
click at [299, 168] on div "**********" at bounding box center [234, 165] width 222 height 25
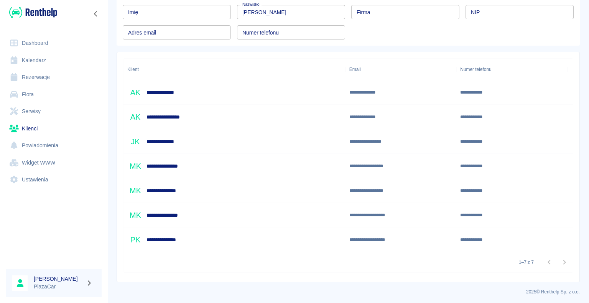
scroll to position [43, 0]
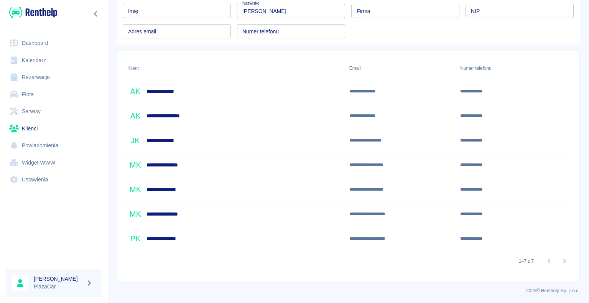
click at [299, 168] on div "**********" at bounding box center [234, 165] width 222 height 25
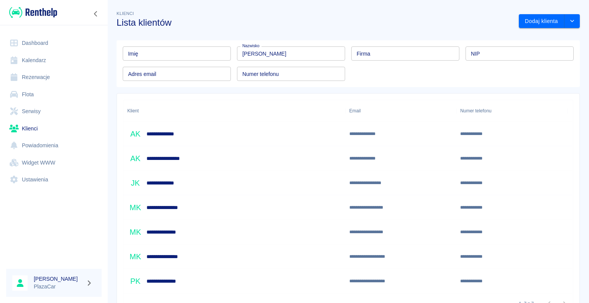
scroll to position [43, 0]
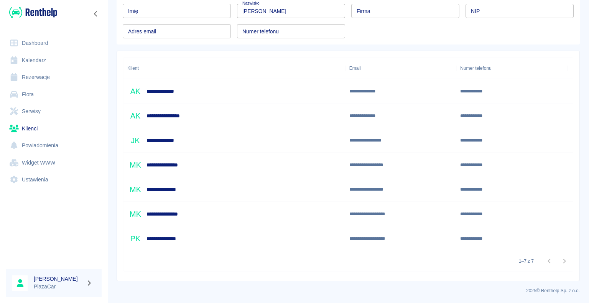
click at [439, 214] on div "**********" at bounding box center [400, 214] width 111 height 25
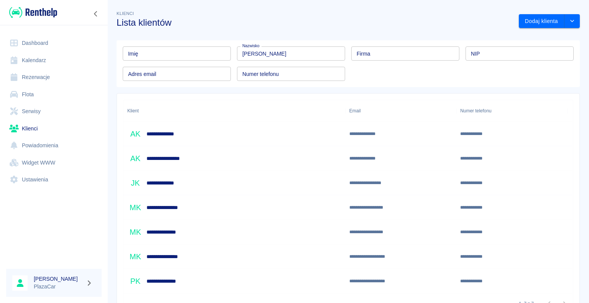
click at [292, 260] on div "**********" at bounding box center [234, 256] width 222 height 25
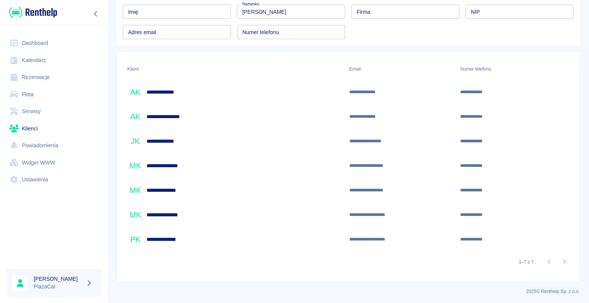
scroll to position [43, 0]
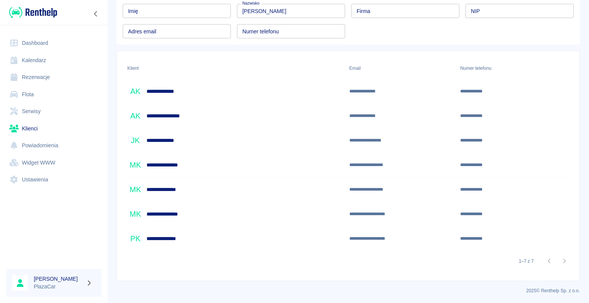
click at [297, 240] on div "**********" at bounding box center [234, 238] width 222 height 25
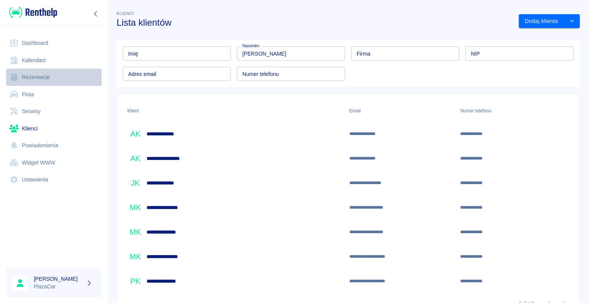
click at [30, 74] on link "Rezerwacje" at bounding box center [53, 77] width 95 height 17
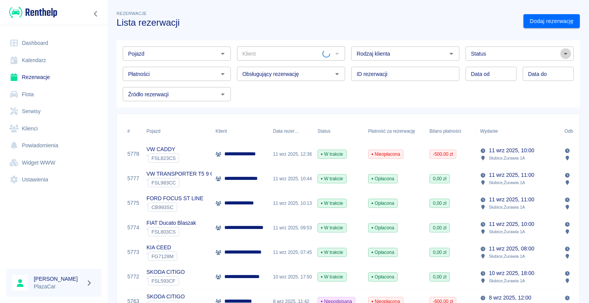
click at [561, 54] on icon "Otwórz" at bounding box center [565, 53] width 9 height 9
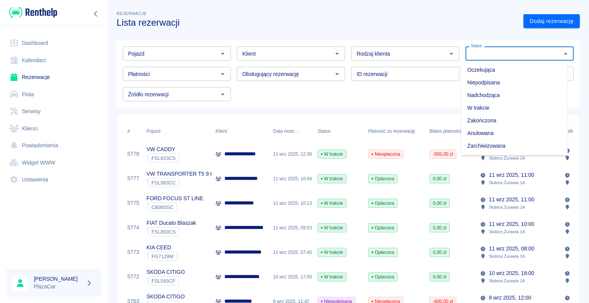
click at [507, 144] on li "Zarchiwizowana" at bounding box center [514, 146] width 107 height 13
type input "Zarchiwizowana"
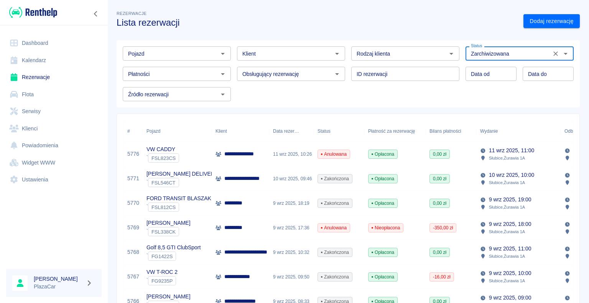
type input "DD.MM.YYYY"
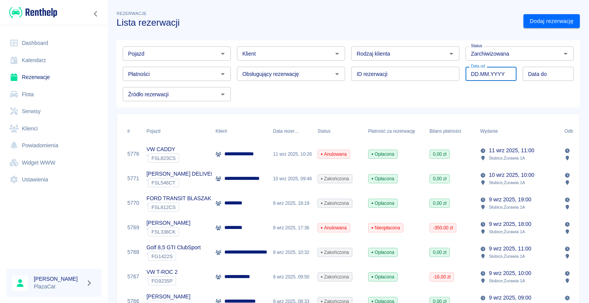
click at [489, 75] on input "DD.MM.YYYY" at bounding box center [490, 74] width 51 height 14
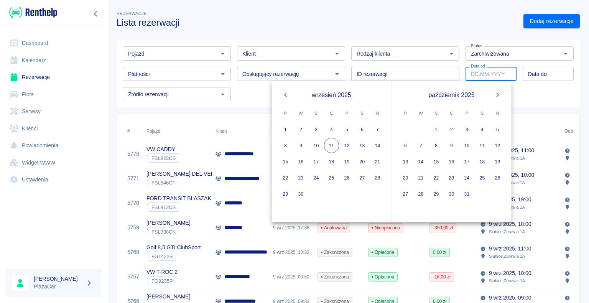
click at [284, 95] on icon "Previous month" at bounding box center [285, 94] width 9 height 9
click at [285, 145] on button "4" at bounding box center [285, 145] width 15 height 15
type input "04.08.2025"
type input "DD.MM.YYYY"
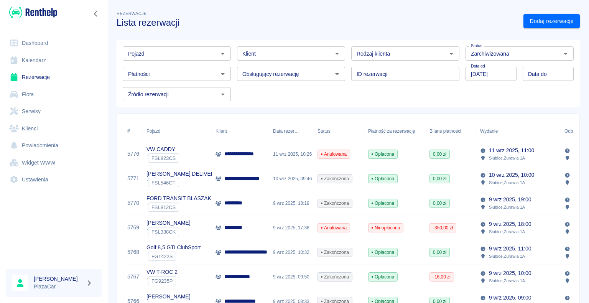
click at [418, 27] on h3 "Lista rezerwacji" at bounding box center [317, 22] width 401 height 11
click at [220, 53] on icon "Otwórz" at bounding box center [222, 53] width 9 height 9
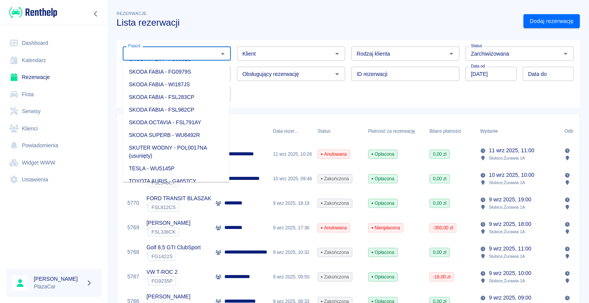
scroll to position [958, 0]
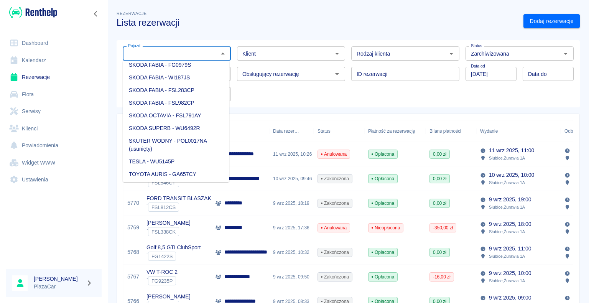
click at [192, 135] on li "SKODA SUPERB - WU6492R" at bounding box center [176, 128] width 107 height 13
type input "SKODA SUPERB - WU6492R"
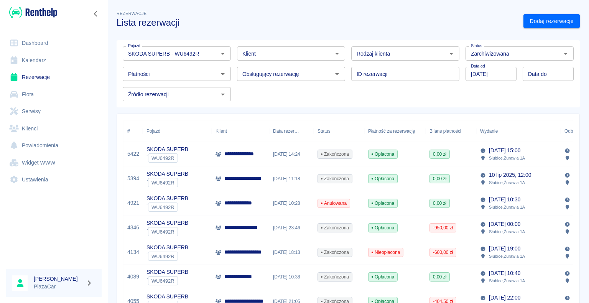
click at [281, 155] on div "16 lip 2025, 14:24" at bounding box center [291, 154] width 44 height 25
click at [213, 53] on icon "Wyczyść" at bounding box center [213, 54] width 8 height 8
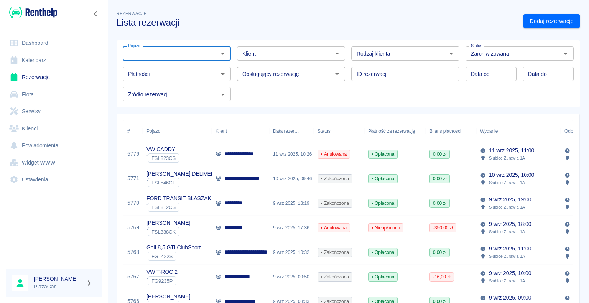
click at [222, 54] on icon "Otwórz" at bounding box center [223, 54] width 4 height 2
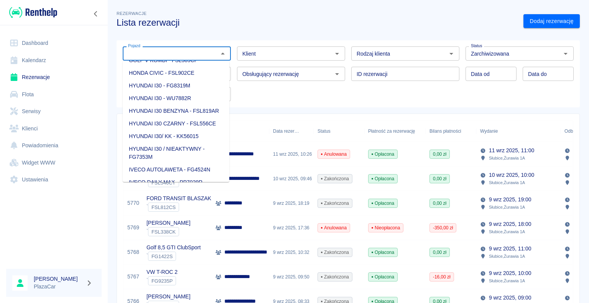
scroll to position [192, 0]
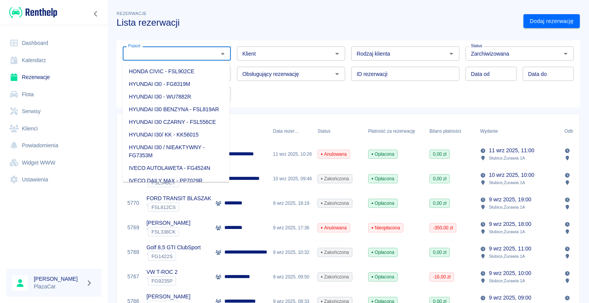
click at [165, 113] on li "HYUNDAI I30 BENZYNA - FSL819AR" at bounding box center [176, 109] width 107 height 13
type input "HYUNDAI I30 BENZYNA - FSL819AR"
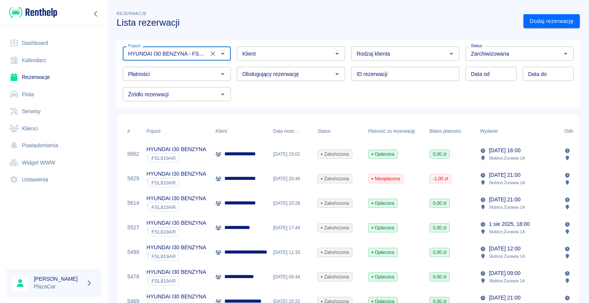
type input "DD.MM.YYYY"
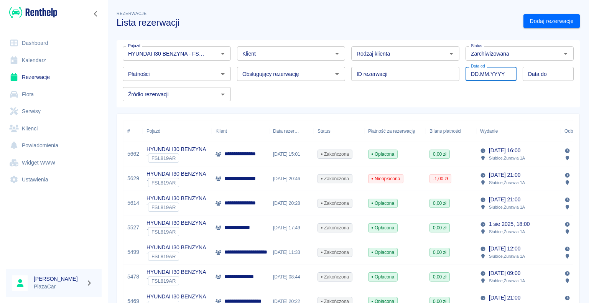
click at [476, 73] on input "DD.MM.YYYY" at bounding box center [490, 74] width 51 height 14
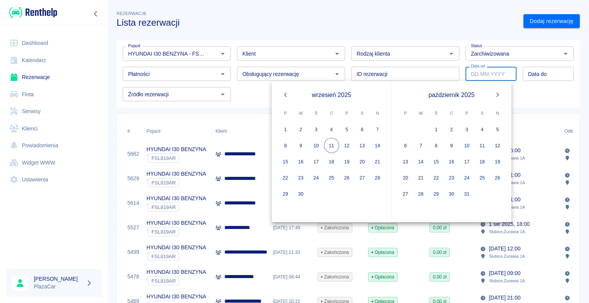
click at [285, 94] on icon "Previous month" at bounding box center [285, 94] width 3 height 5
click at [330, 177] on button "21" at bounding box center [331, 177] width 15 height 15
type input "21.08.2025"
type input "DD.MM.YYYY"
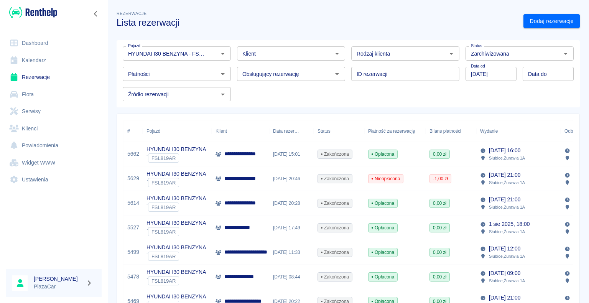
click at [316, 16] on div "Rezerwacje Lista rezerwacji" at bounding box center [313, 15] width 407 height 25
click at [296, 156] on div "21 sie 2025, 15:01" at bounding box center [291, 154] width 44 height 25
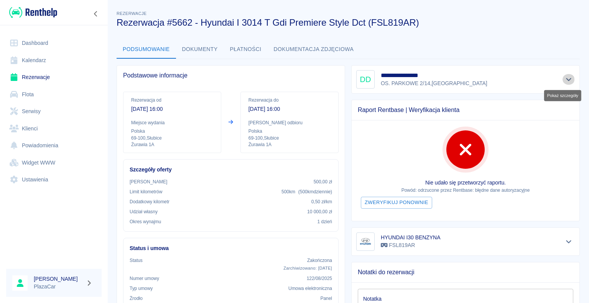
click at [564, 80] on icon "Pokaż szczegóły" at bounding box center [568, 79] width 9 height 7
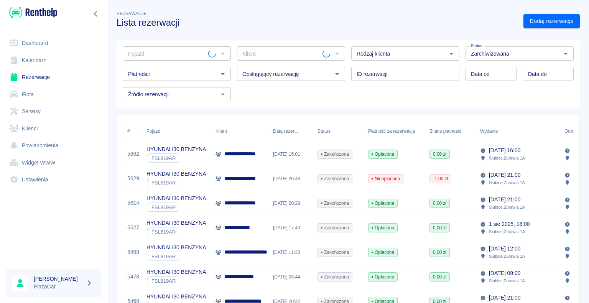
type input "HYUNDAI I30 BENZYNA - FSL819AR"
click at [552, 53] on icon "Wyczyść" at bounding box center [556, 54] width 8 height 8
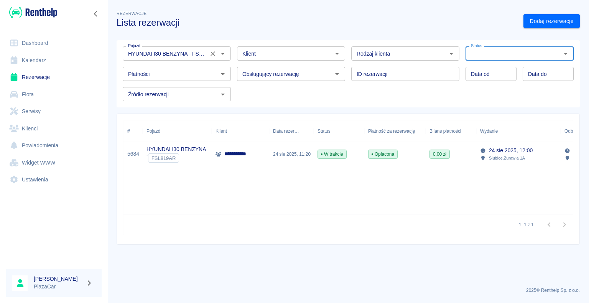
click at [212, 53] on icon "Wyczyść" at bounding box center [212, 53] width 5 height 5
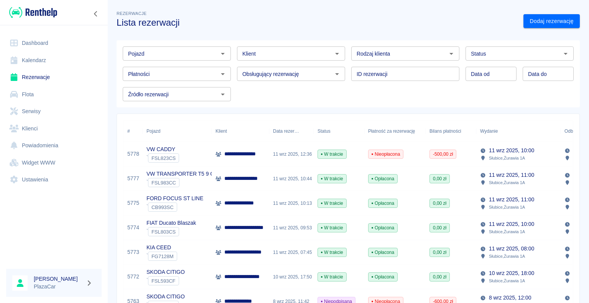
click at [260, 158] on div "**********" at bounding box center [240, 154] width 57 height 25
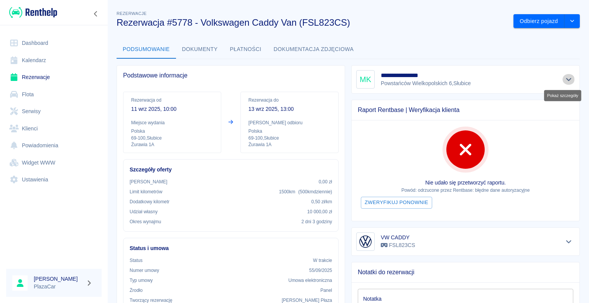
click at [566, 80] on icon "Pokaż szczegóły" at bounding box center [568, 79] width 5 height 3
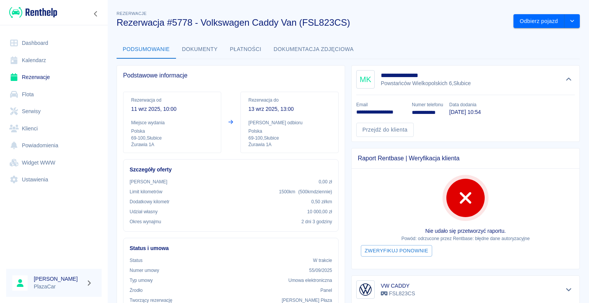
click at [417, 41] on div "Podsumowanie Dokumenty Płatności Dokumentacja zdjęciowa" at bounding box center [348, 49] width 463 height 18
click at [566, 78] on icon "Ukryj szczegóły" at bounding box center [568, 79] width 5 height 3
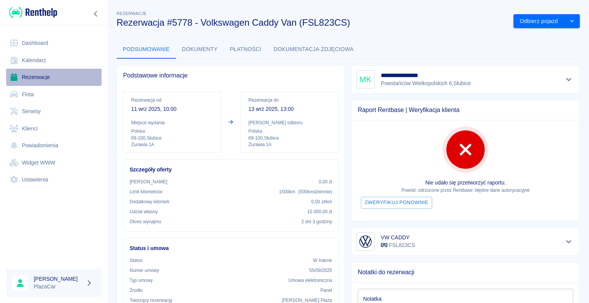
click at [43, 79] on link "Rezerwacje" at bounding box center [53, 77] width 95 height 17
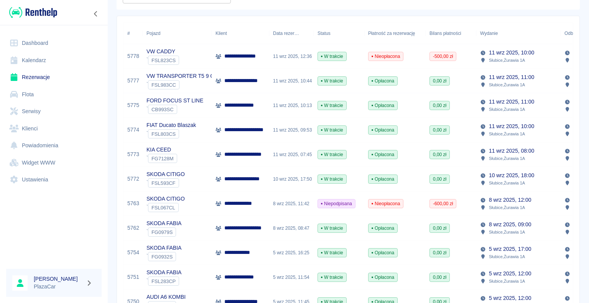
scroll to position [115, 0]
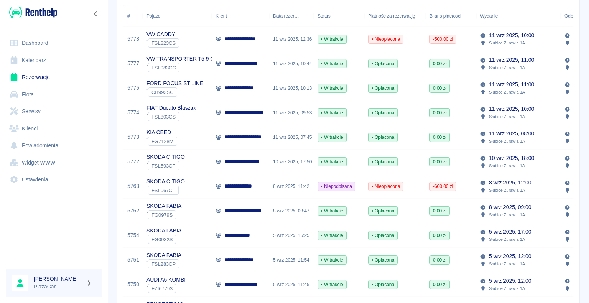
click at [261, 161] on p "**********" at bounding box center [245, 162] width 43 height 8
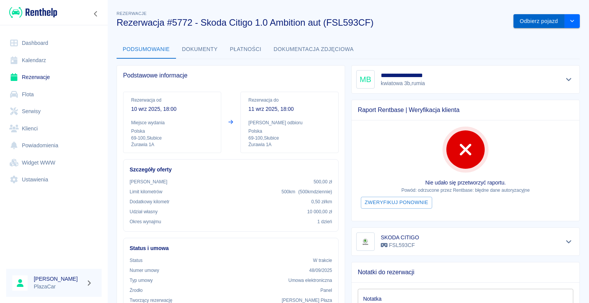
click at [535, 19] on button "Odbierz pojazd" at bounding box center [538, 21] width 51 height 14
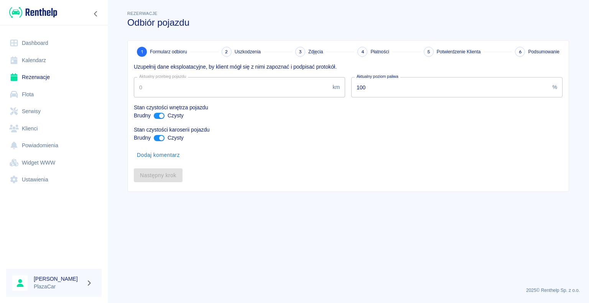
type input "223757"
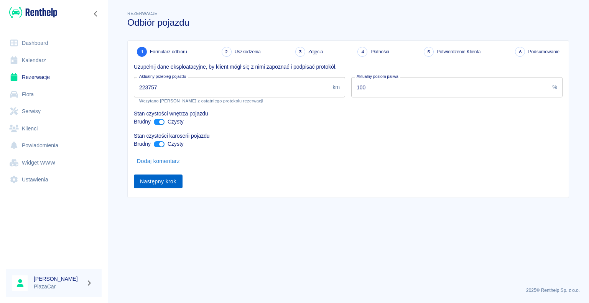
click at [159, 180] on button "Następny krok" at bounding box center [158, 181] width 49 height 14
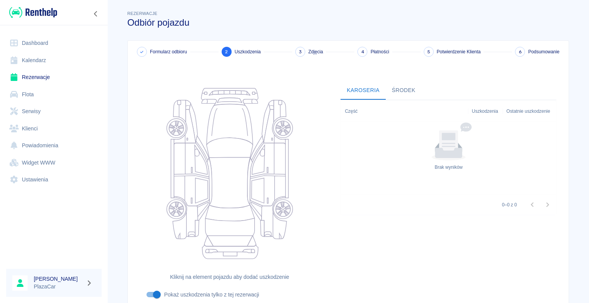
scroll to position [63, 0]
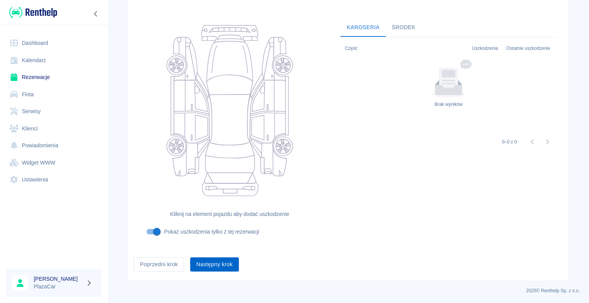
click at [211, 264] on button "Następny krok" at bounding box center [214, 264] width 49 height 14
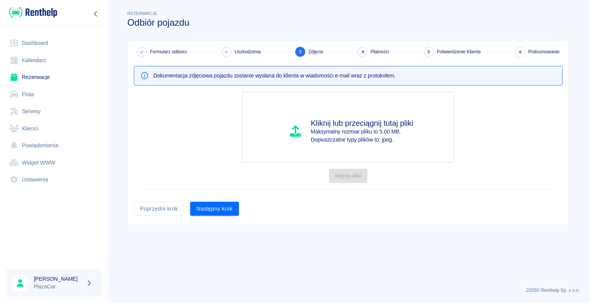
scroll to position [0, 0]
click at [215, 211] on button "Następny krok" at bounding box center [214, 209] width 49 height 14
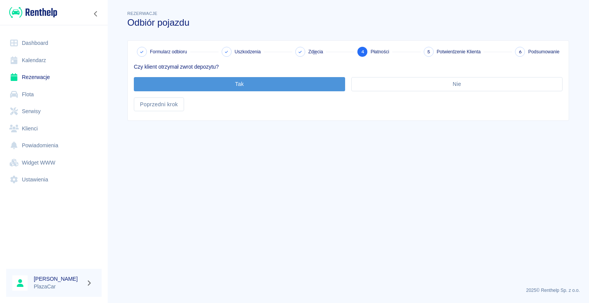
click at [236, 83] on button "Tak" at bounding box center [239, 84] width 211 height 14
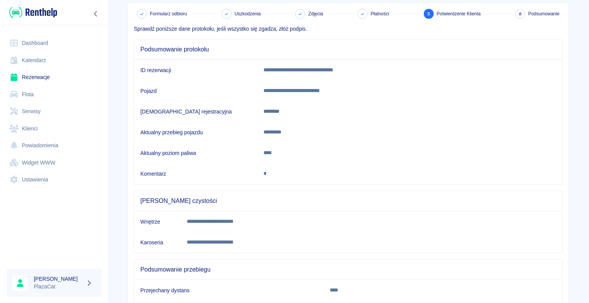
scroll to position [107, 0]
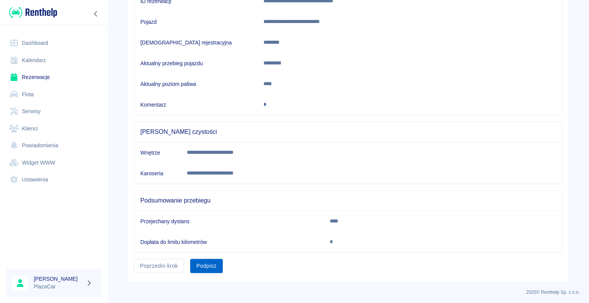
click at [202, 263] on button "Podpisz" at bounding box center [206, 266] width 33 height 14
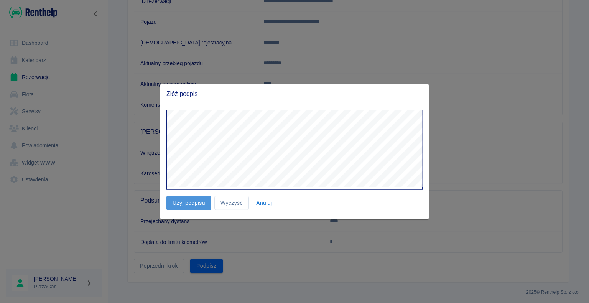
click at [192, 200] on button "Użyj podpisu" at bounding box center [188, 203] width 45 height 14
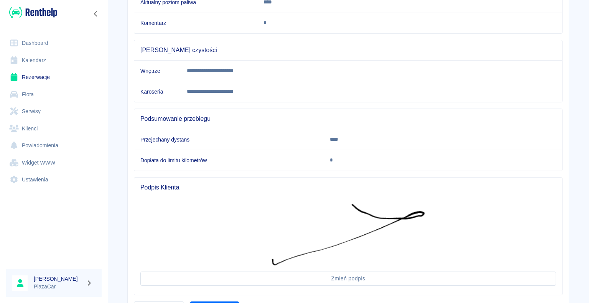
scroll to position [230, 0]
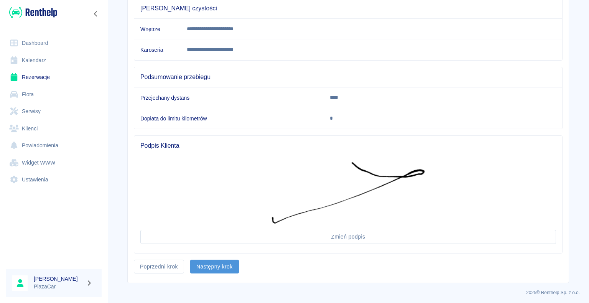
click at [218, 266] on button "Następny krok" at bounding box center [214, 266] width 49 height 14
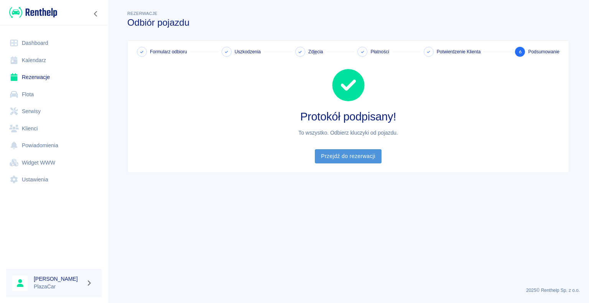
click at [346, 153] on link "Przejdź do rezerwacji" at bounding box center [348, 156] width 66 height 14
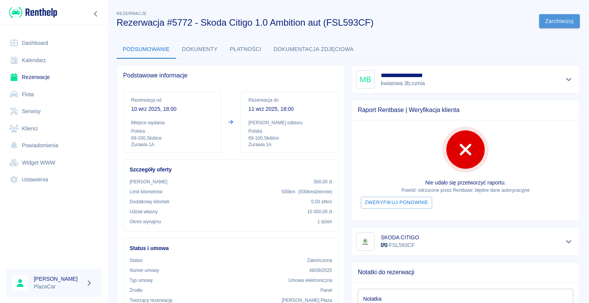
click at [550, 17] on button "Zarchiwizuj" at bounding box center [559, 21] width 41 height 14
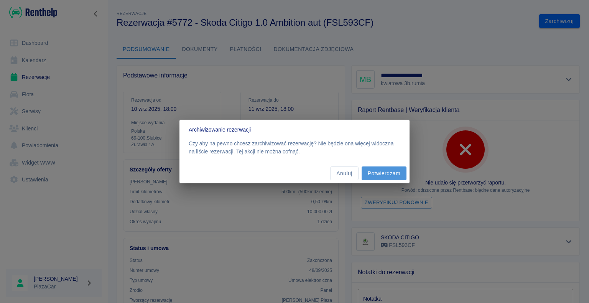
click at [389, 169] on button "Potwierdzam" at bounding box center [383, 173] width 45 height 14
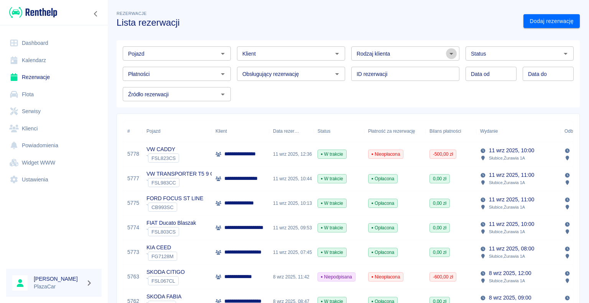
click at [449, 53] on icon "Otwórz" at bounding box center [451, 54] width 4 height 2
click at [419, 72] on li "Osoba prywatna" at bounding box center [401, 70] width 107 height 13
type input "Osoba prywatna"
click at [561, 56] on icon "Otwórz" at bounding box center [565, 53] width 9 height 9
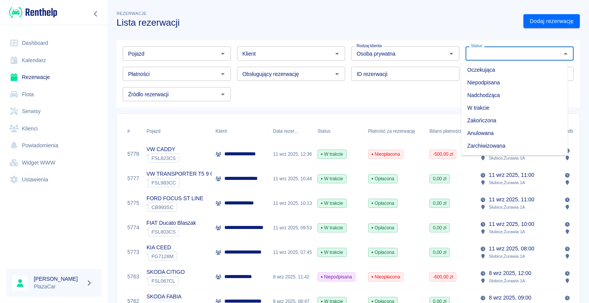
click at [490, 145] on li "Zarchiwizowana" at bounding box center [514, 146] width 107 height 13
type input "Zarchiwizowana"
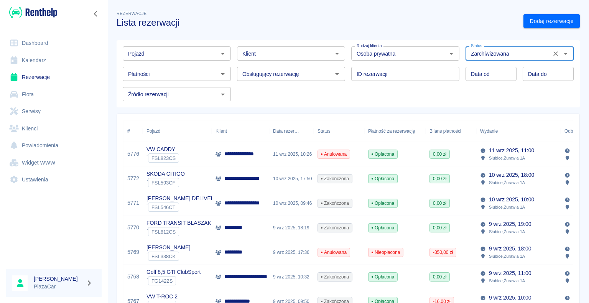
click at [223, 51] on icon "Otwórz" at bounding box center [222, 53] width 9 height 9
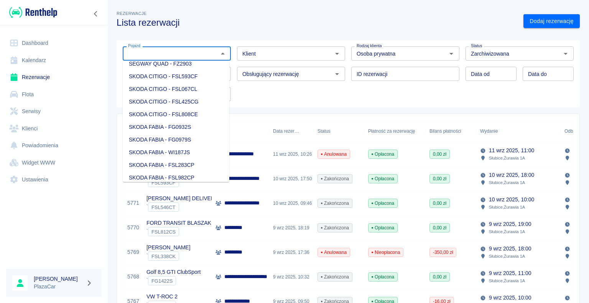
scroll to position [882, 0]
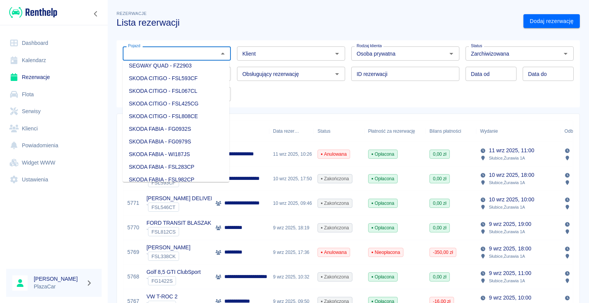
click at [197, 85] on li "SKODA CITIGO - FSL593CF" at bounding box center [176, 78] width 107 height 13
type input "SKODA CITIGO - FSL593CF"
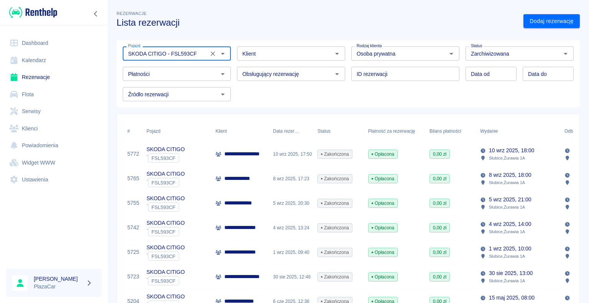
click at [262, 205] on div "**********" at bounding box center [240, 203] width 57 height 25
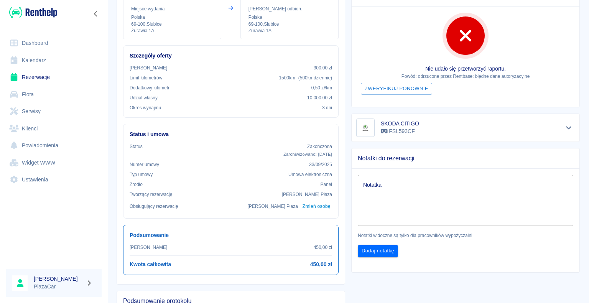
scroll to position [115, 0]
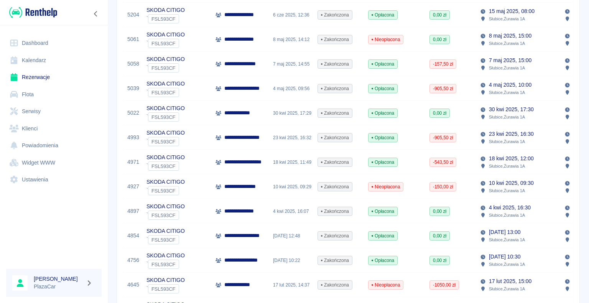
scroll to position [307, 0]
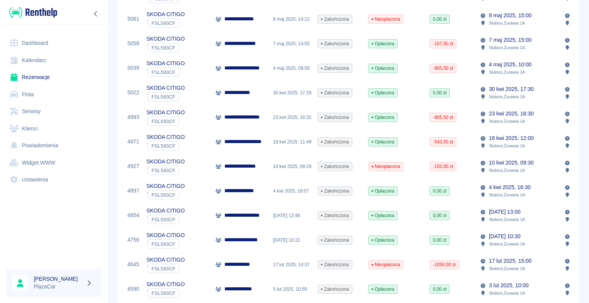
click at [273, 169] on div "10 kwi 2025, 09:29" at bounding box center [291, 166] width 44 height 25
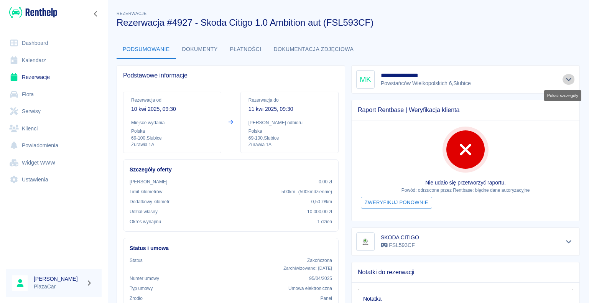
click at [565, 79] on icon "Pokaż szczegóły" at bounding box center [568, 79] width 9 height 7
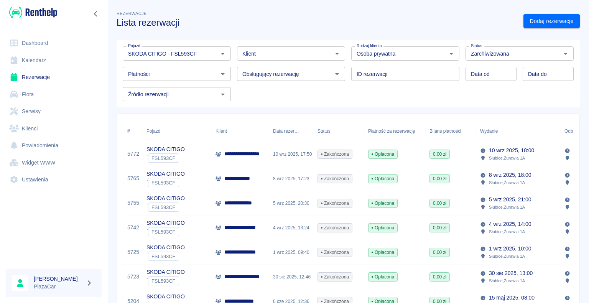
click at [136, 175] on div "5765" at bounding box center [132, 178] width 19 height 25
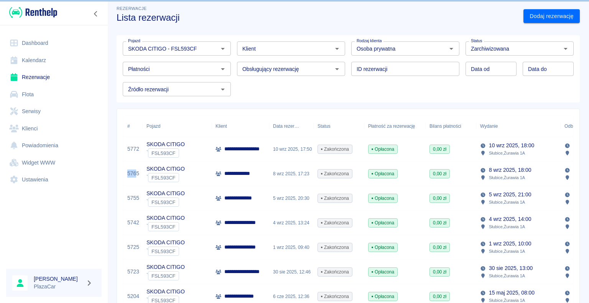
scroll to position [36, 0]
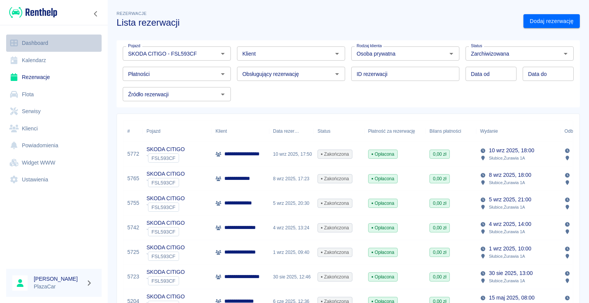
click at [32, 44] on link "Dashboard" at bounding box center [53, 42] width 95 height 17
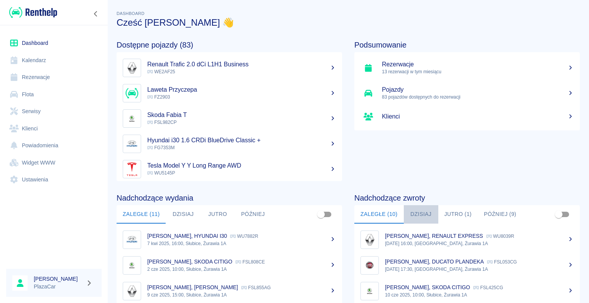
click at [417, 212] on button "Dzisiaj" at bounding box center [421, 214] width 34 height 18
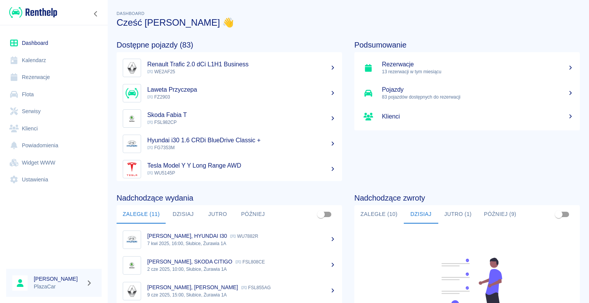
click at [37, 42] on link "Dashboard" at bounding box center [53, 42] width 95 height 17
click at [36, 76] on link "Rezerwacje" at bounding box center [53, 77] width 95 height 17
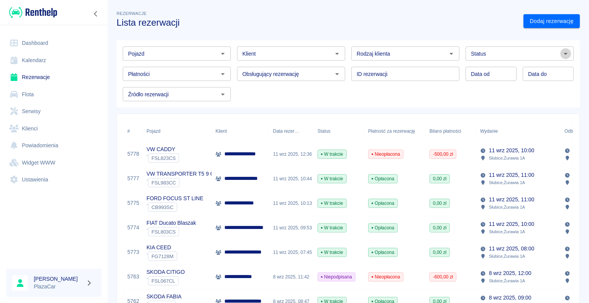
click at [561, 53] on icon "Otwórz" at bounding box center [565, 53] width 9 height 9
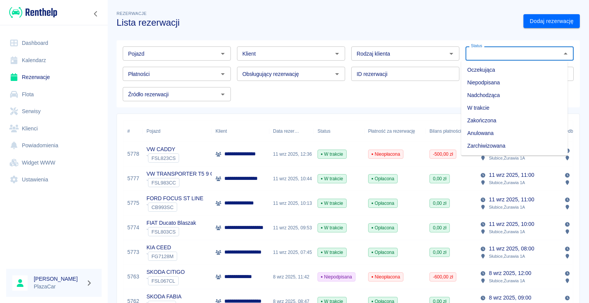
click at [529, 146] on li "Zarchiwizowana" at bounding box center [514, 146] width 107 height 13
type input "Zarchiwizowana"
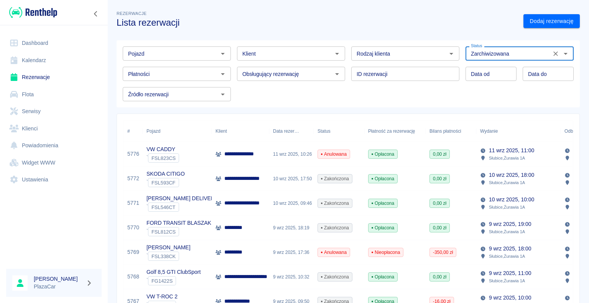
click at [552, 53] on icon "Wyczyść" at bounding box center [556, 54] width 8 height 8
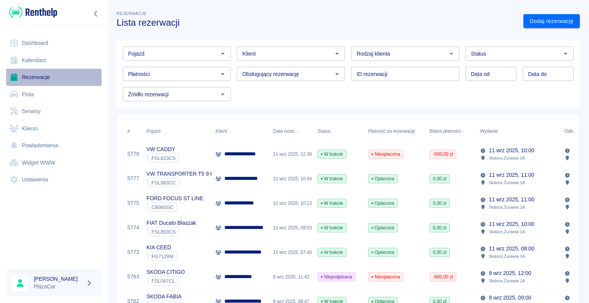
click at [25, 79] on link "Rezerwacje" at bounding box center [53, 77] width 95 height 17
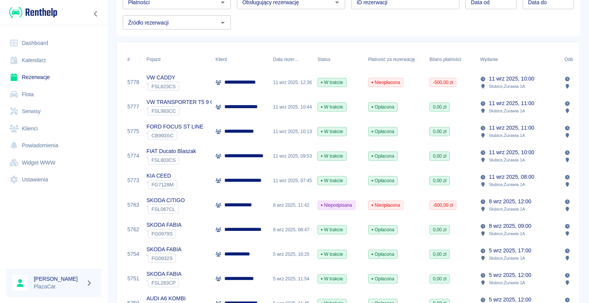
scroll to position [77, 0]
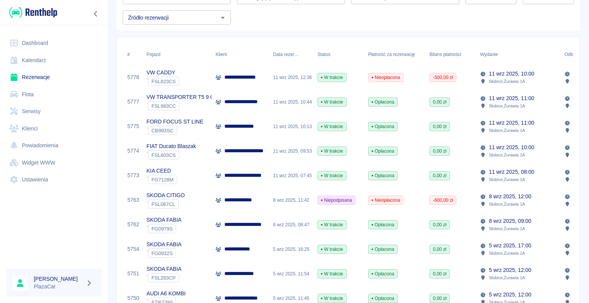
click at [263, 198] on div "**********" at bounding box center [240, 200] width 57 height 25
